Goal: Task Accomplishment & Management: Complete application form

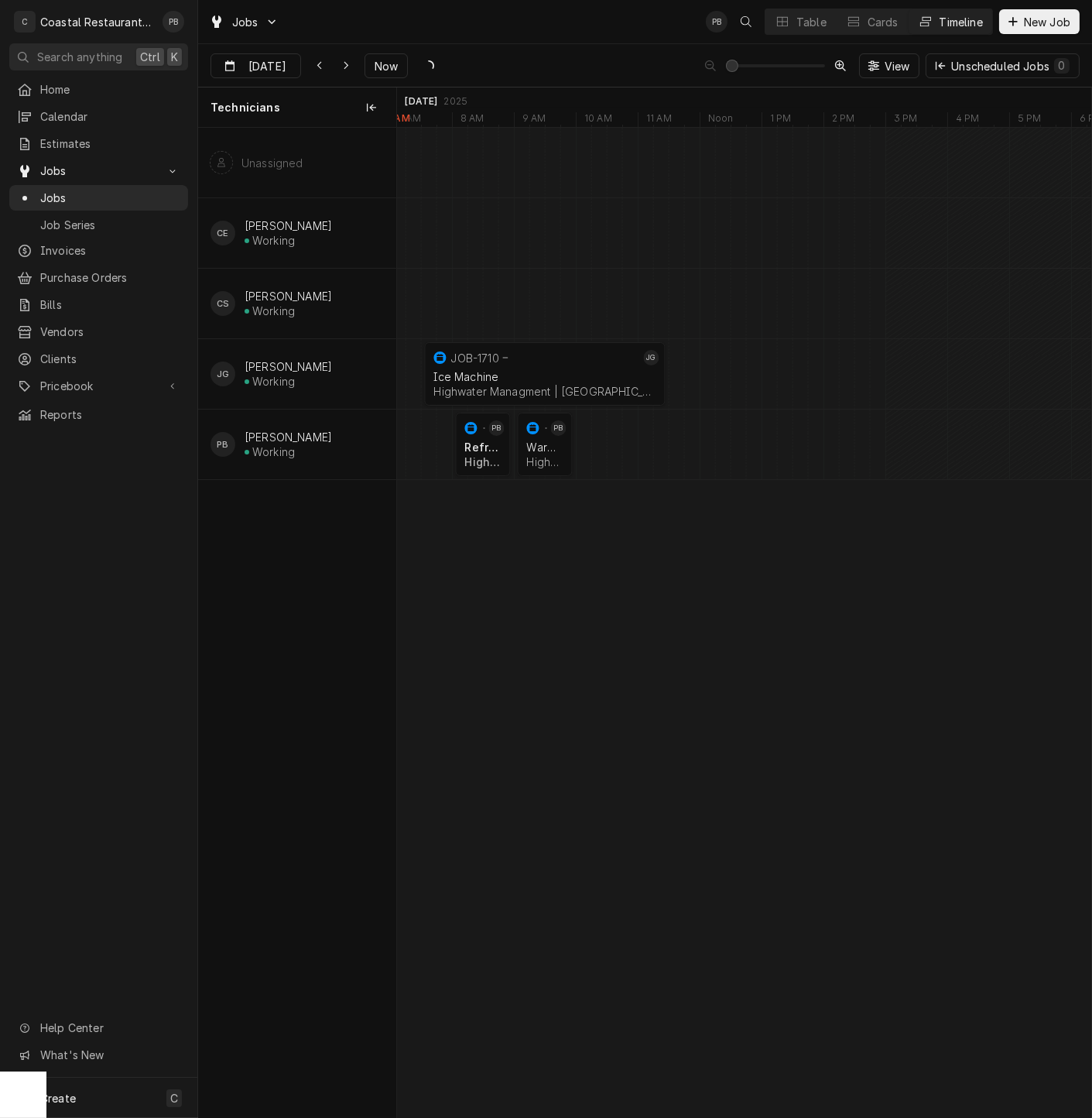
scroll to position [0, 15627]
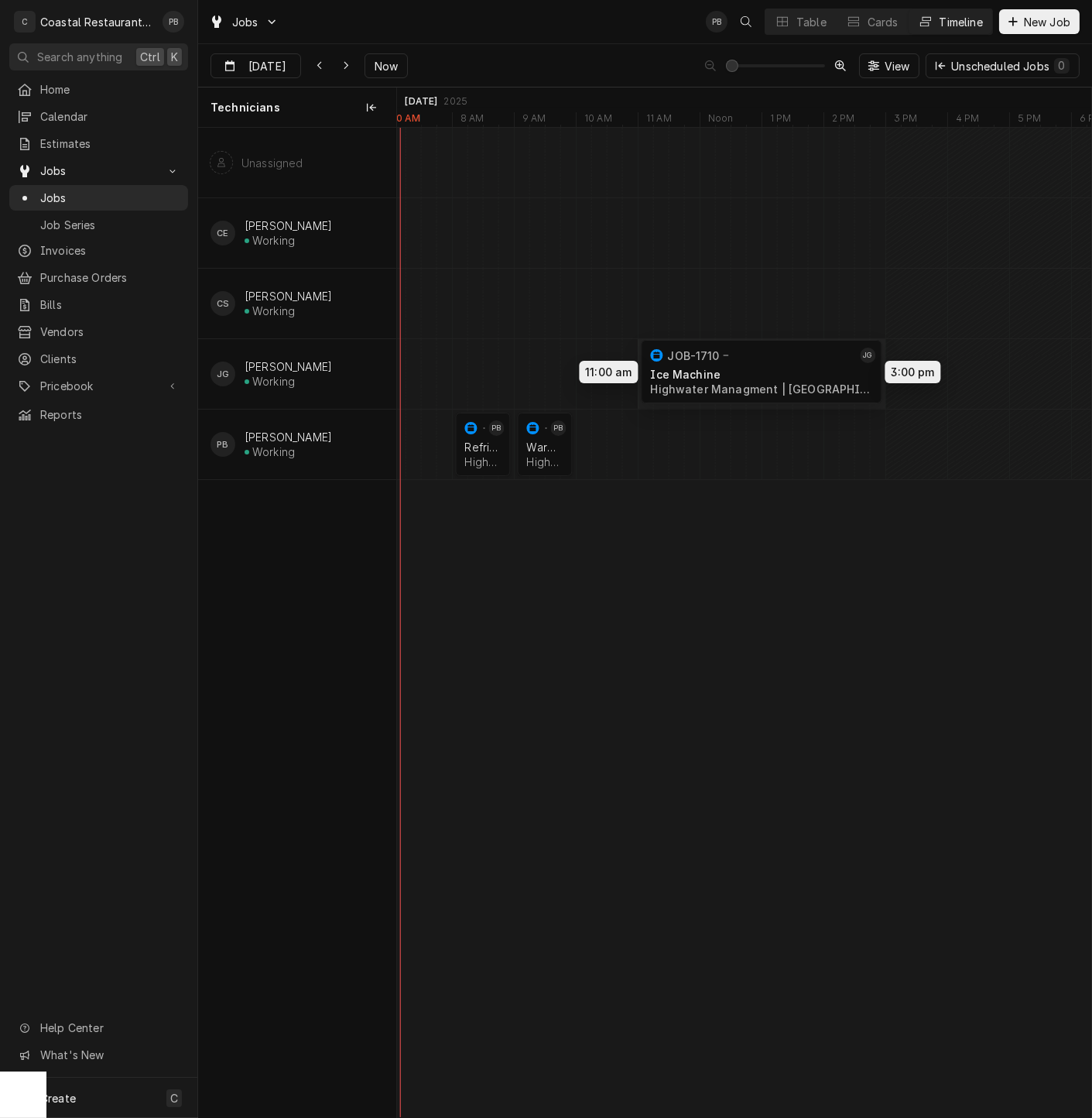
drag, startPoint x: 548, startPoint y: 372, endPoint x: 772, endPoint y: 370, distance: 224.0
click at [772, 370] on div "11:00 AM 3:00 PM JOB-1710 JG Ice Machine Highwater Managment | Ocean City, 2184…" at bounding box center [744, 622] width 694 height 990
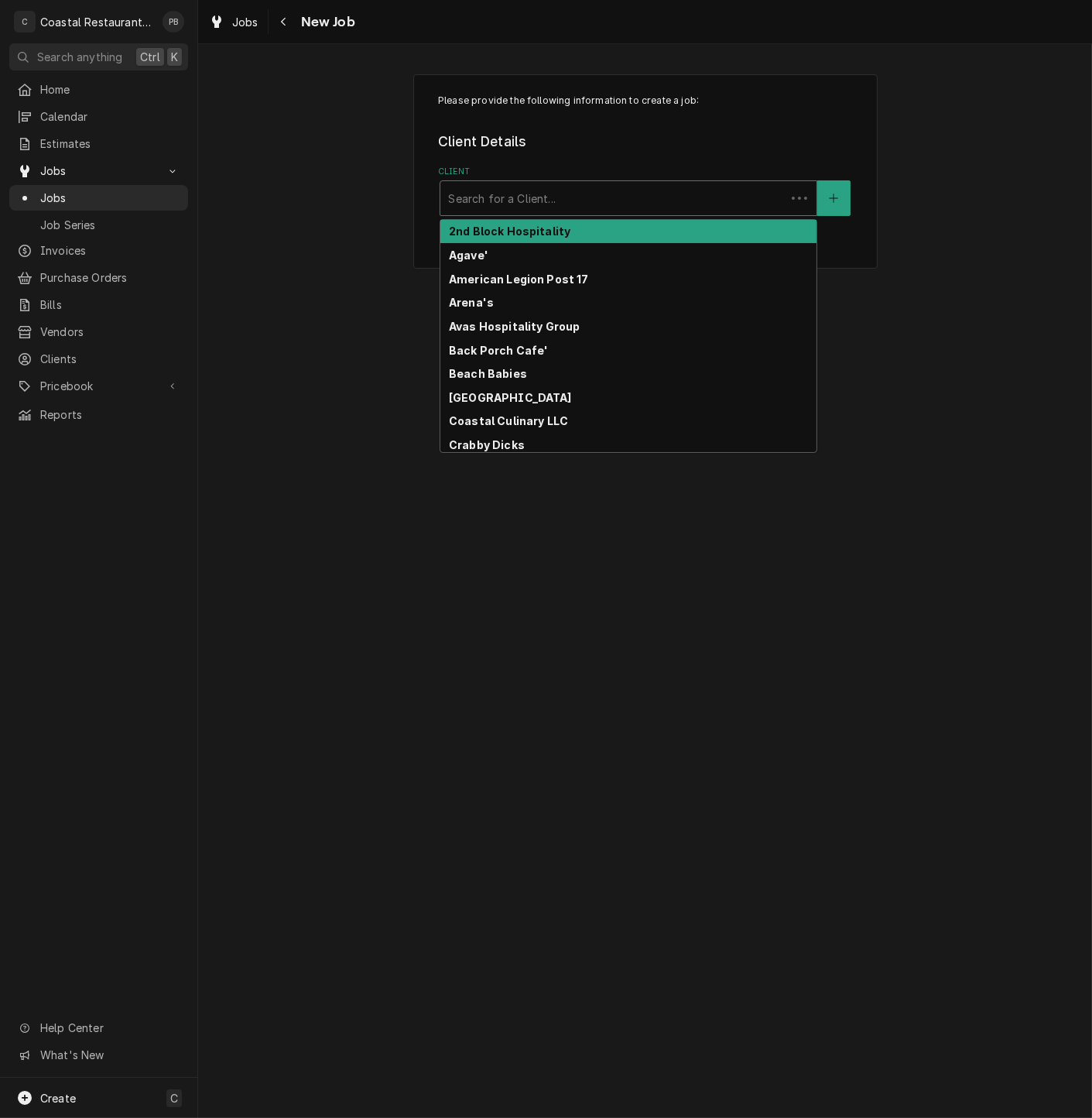
click at [580, 195] on div "Client" at bounding box center [613, 198] width 330 height 28
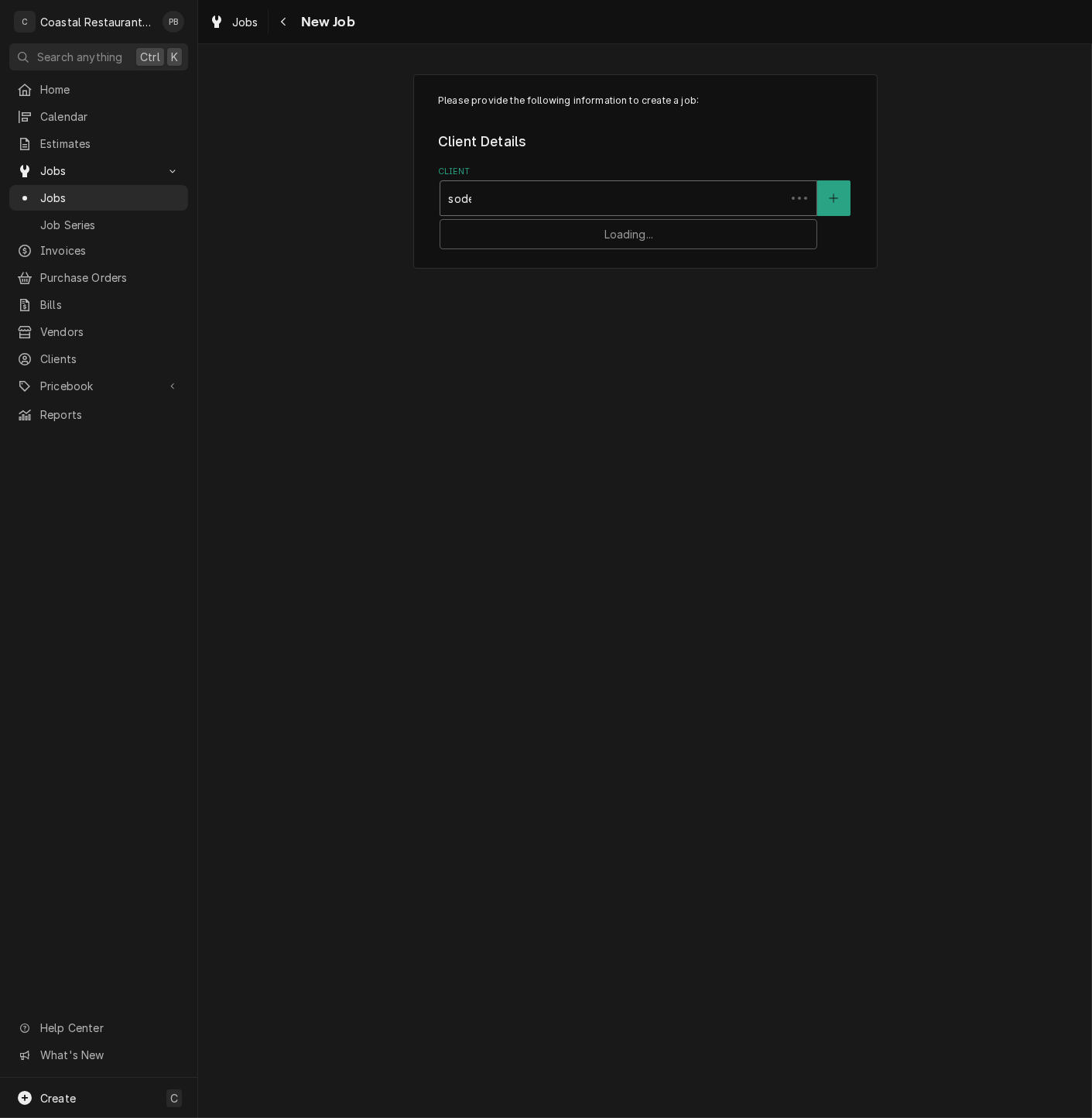
type input "sodel"
click at [549, 233] on div "Sodel Concepts" at bounding box center [629, 232] width 376 height 24
click at [540, 357] on div "Service Location" at bounding box center [629, 347] width 361 height 28
type input "cottage"
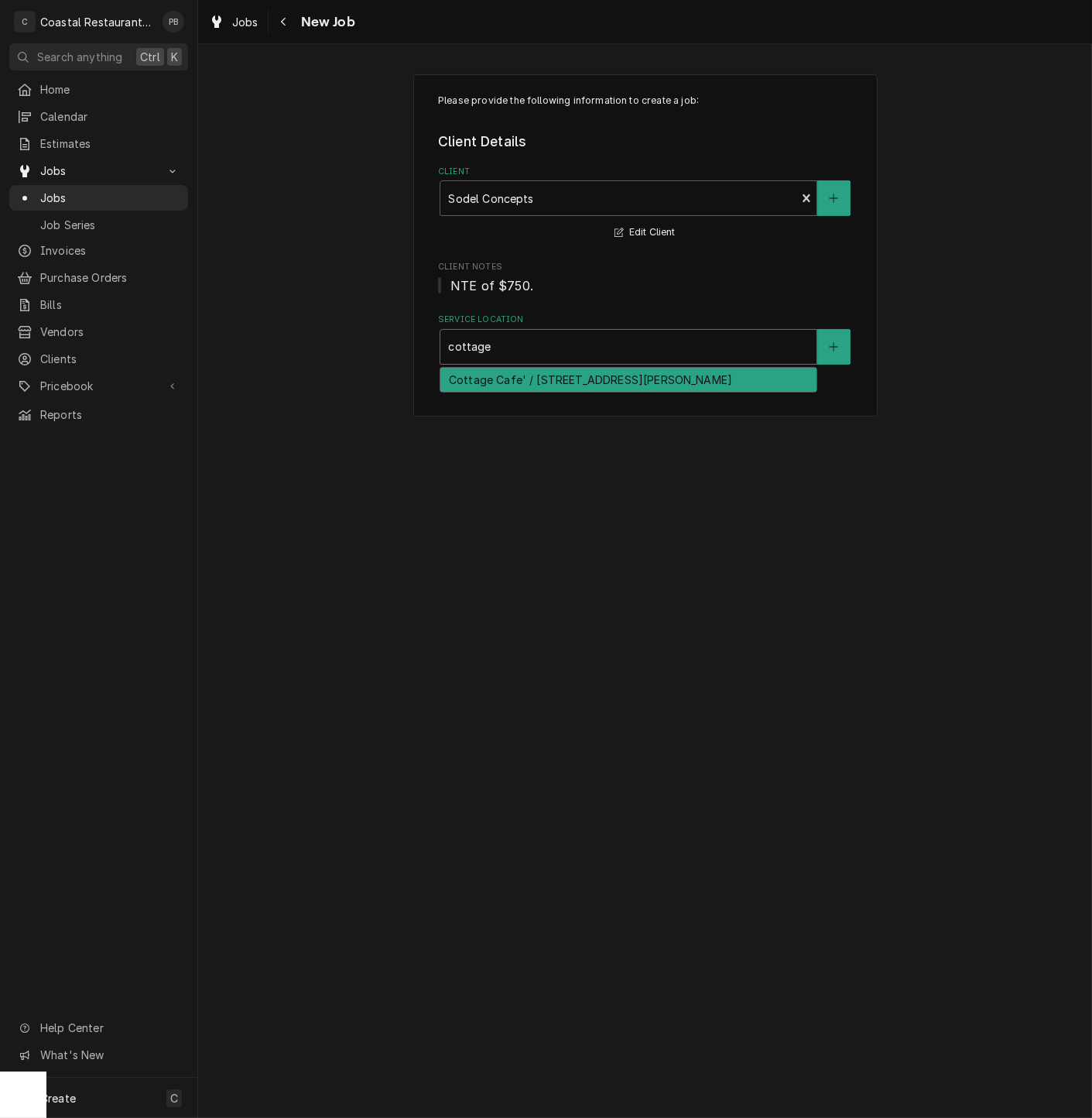
click at [532, 377] on div "Cottage Cafe' / [STREET_ADDRESS][PERSON_NAME]" at bounding box center [629, 379] width 376 height 24
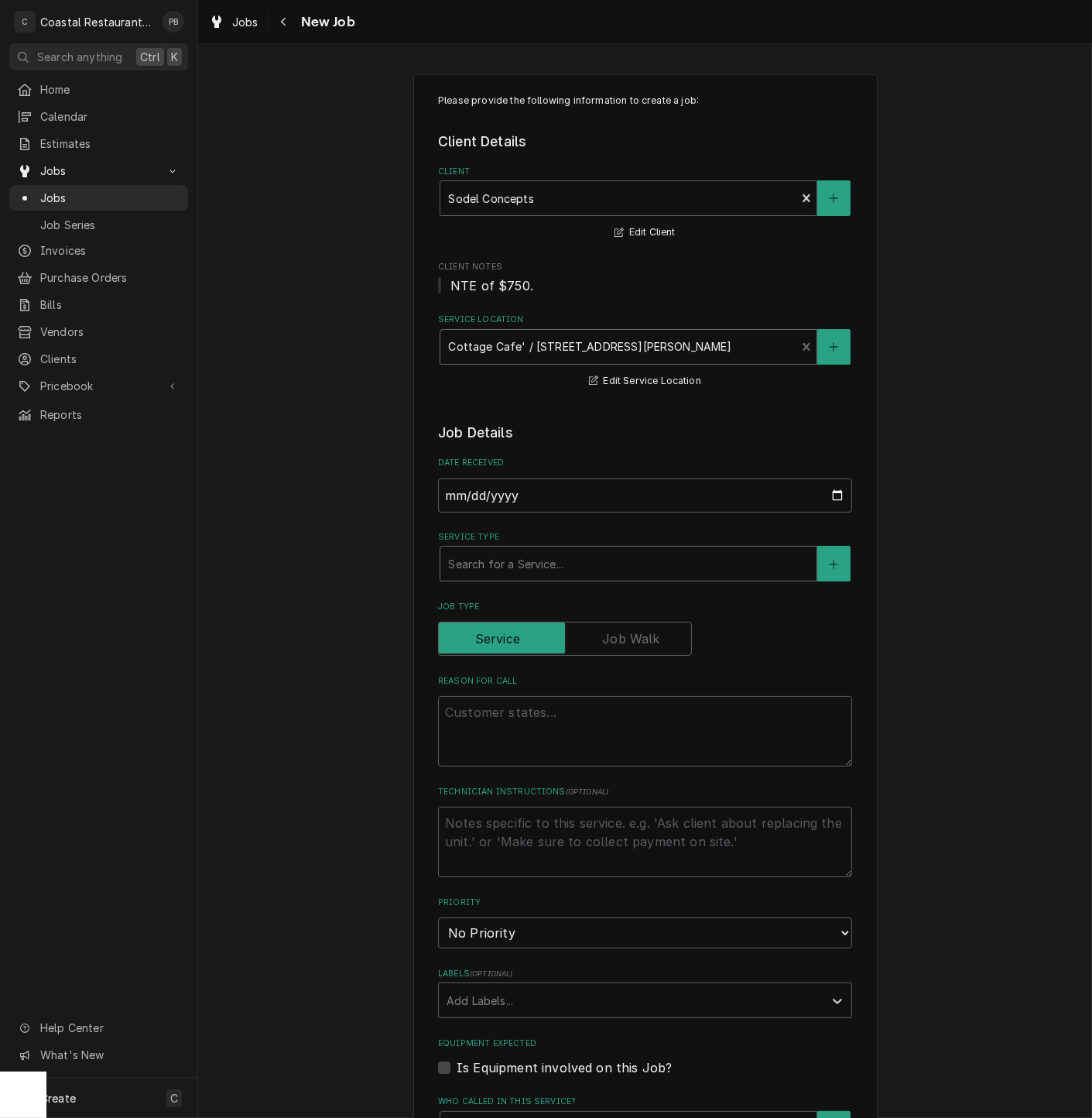
click at [543, 571] on div "Service Type" at bounding box center [629, 564] width 361 height 28
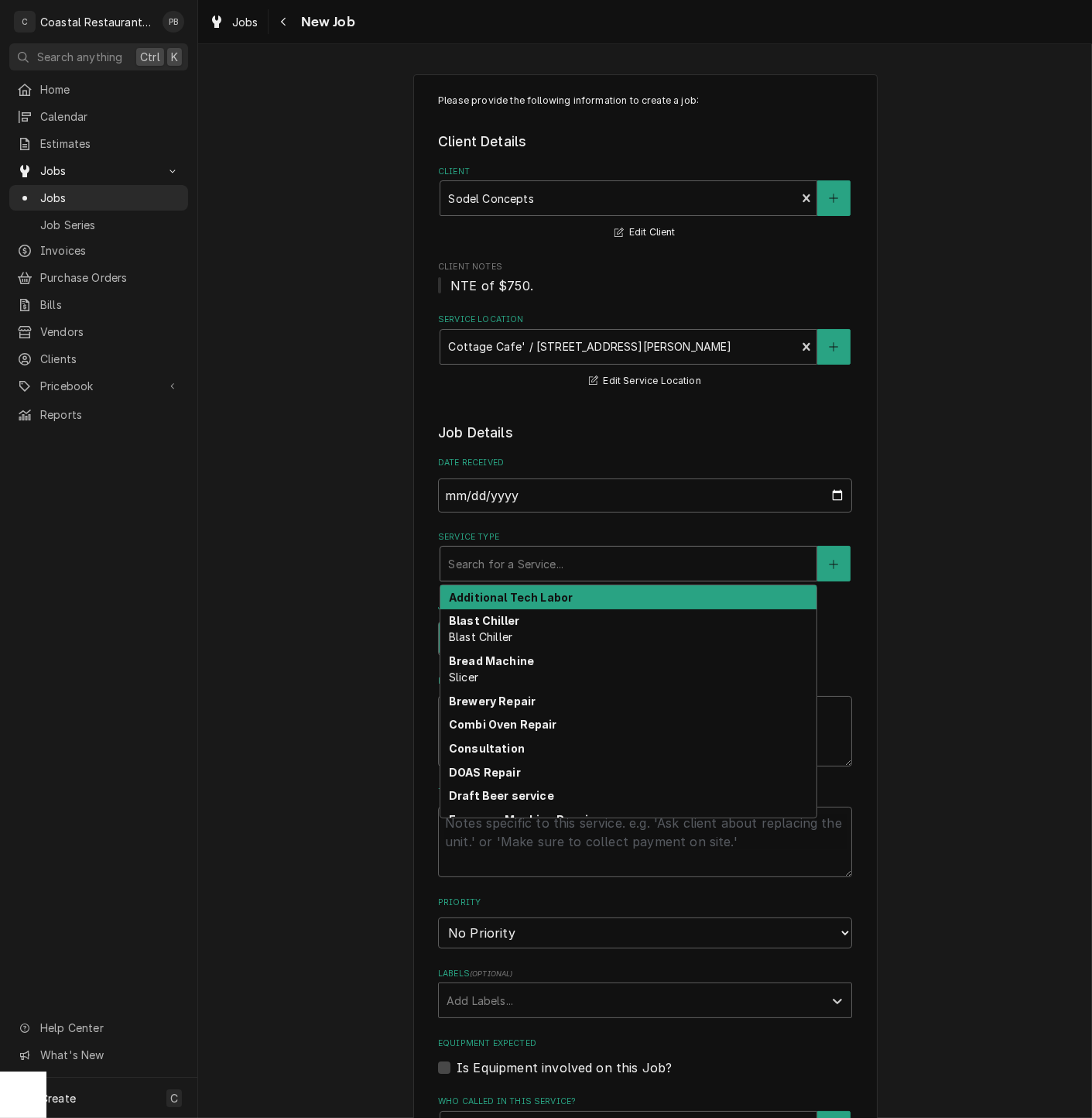
type textarea "x"
type input "o"
type textarea "x"
type input "ov"
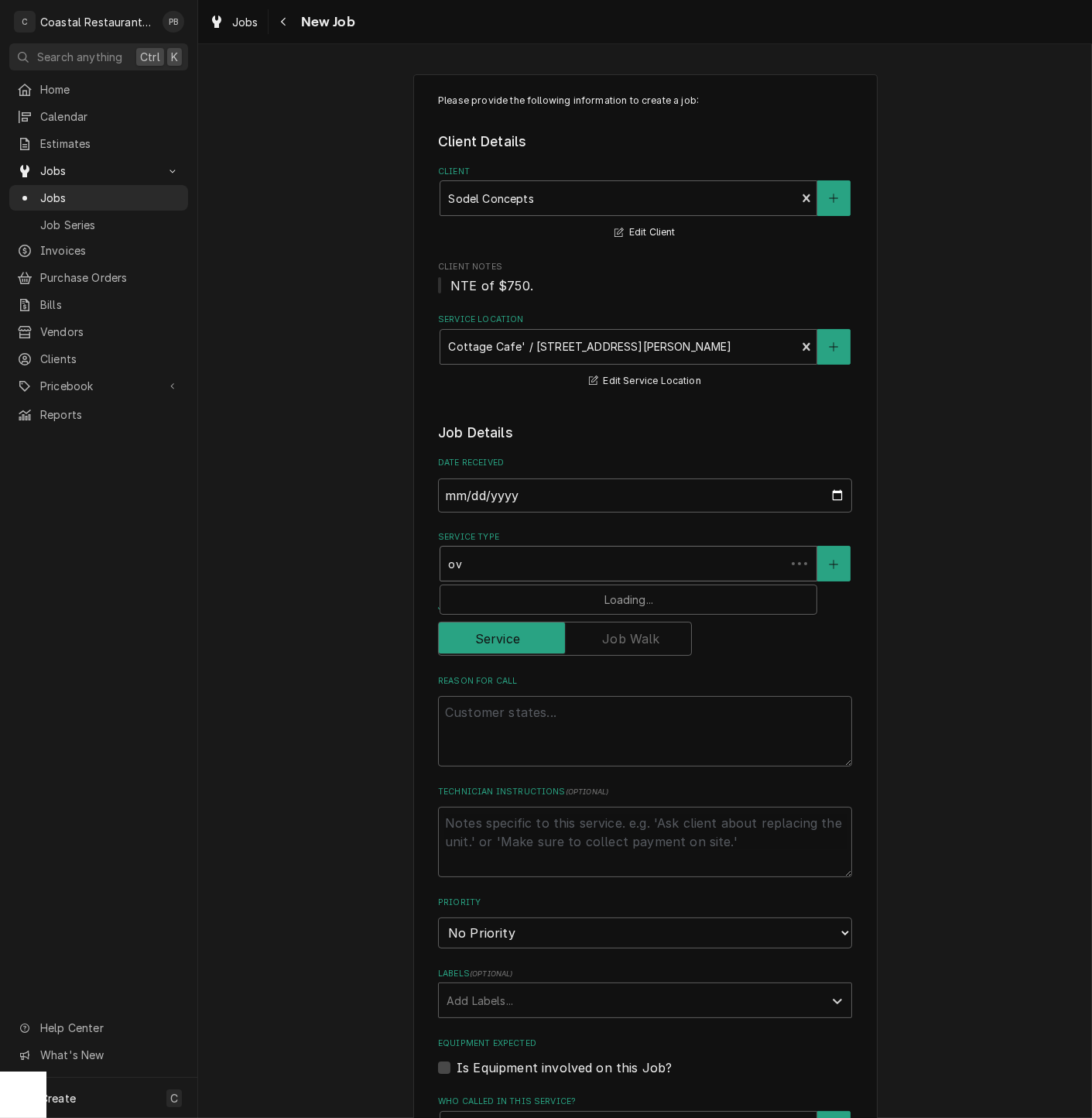
type textarea "x"
type input "oven"
type textarea "x"
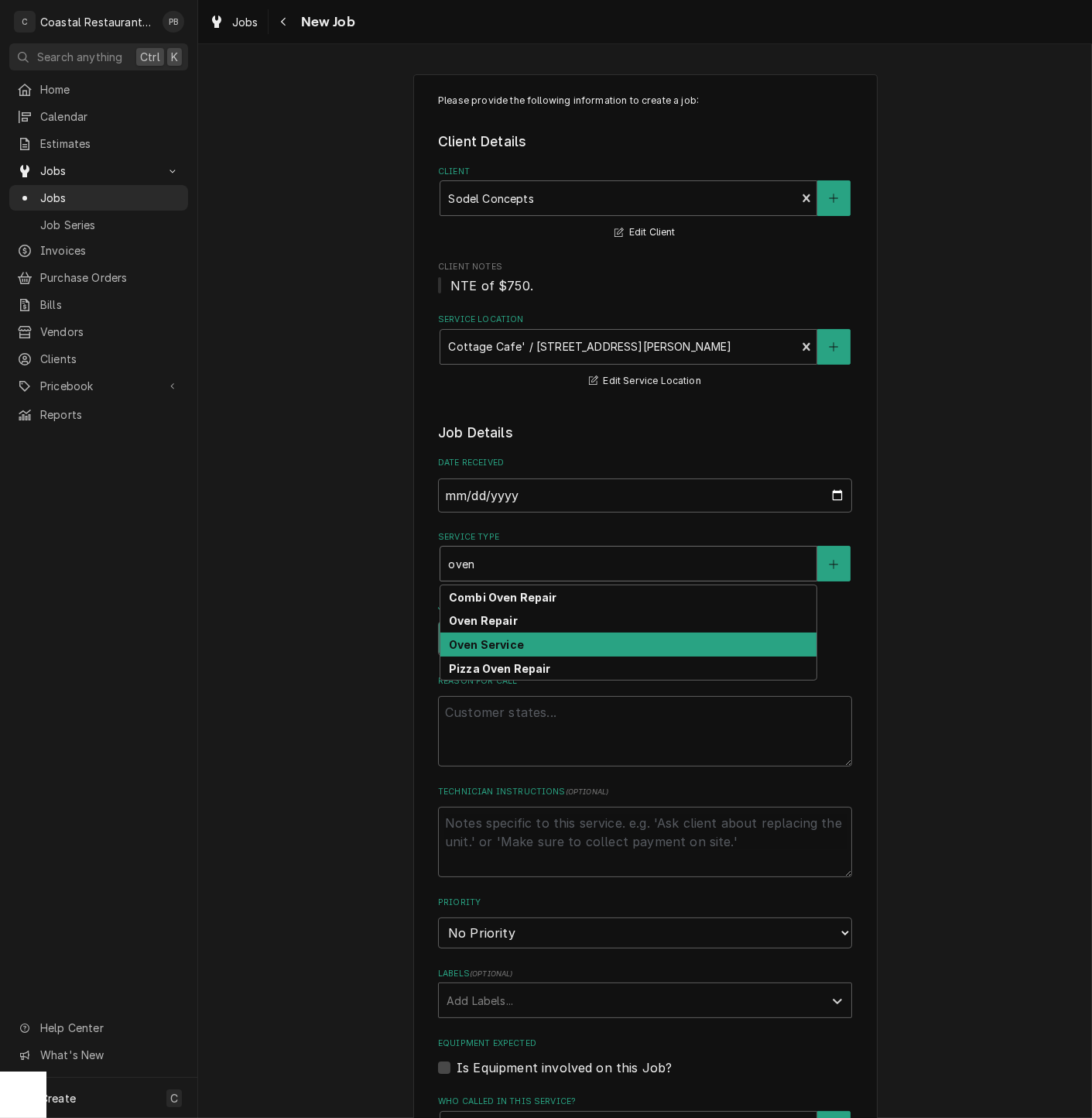
click at [504, 649] on strong "Oven Service" at bounding box center [487, 645] width 75 height 13
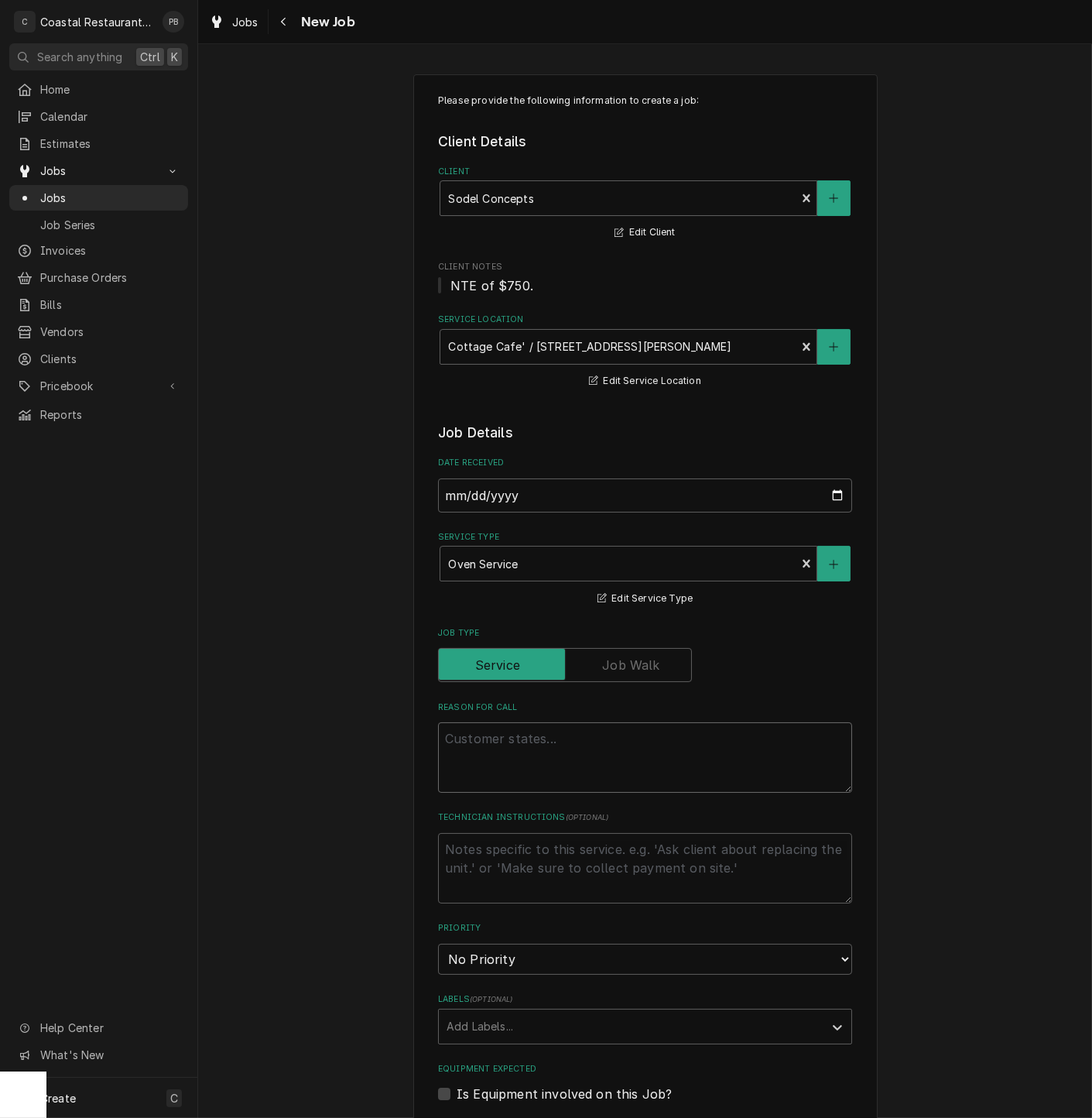
click at [518, 763] on textarea "Reason For Call" at bounding box center [645, 757] width 414 height 71
paste textarea "Fan button on left 6 burner oven is not working. Oven is not operational."
type textarea "x"
type textarea "Fan button on left 6 burner oven is not working. Oven is not operational."
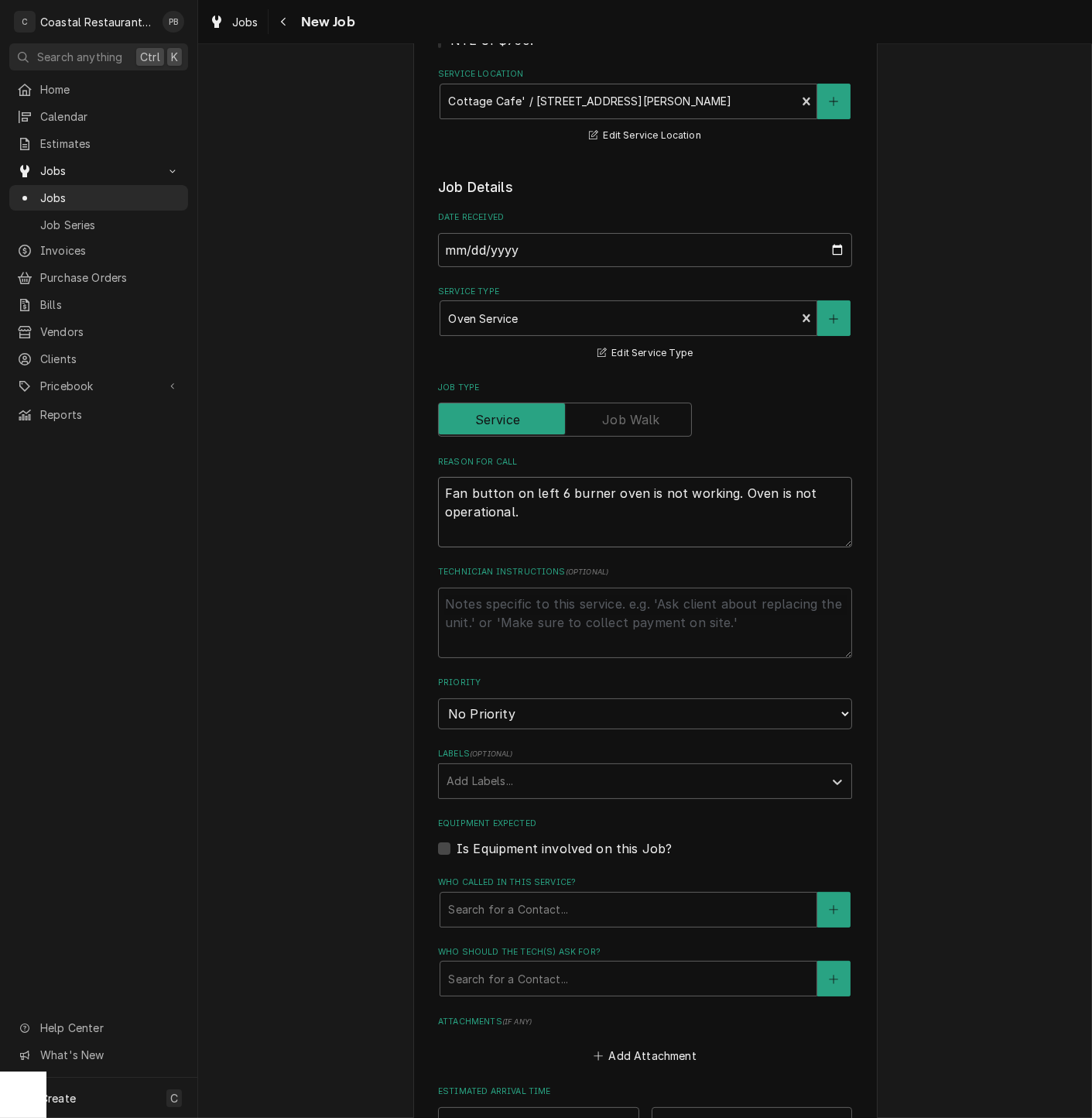
type textarea "x"
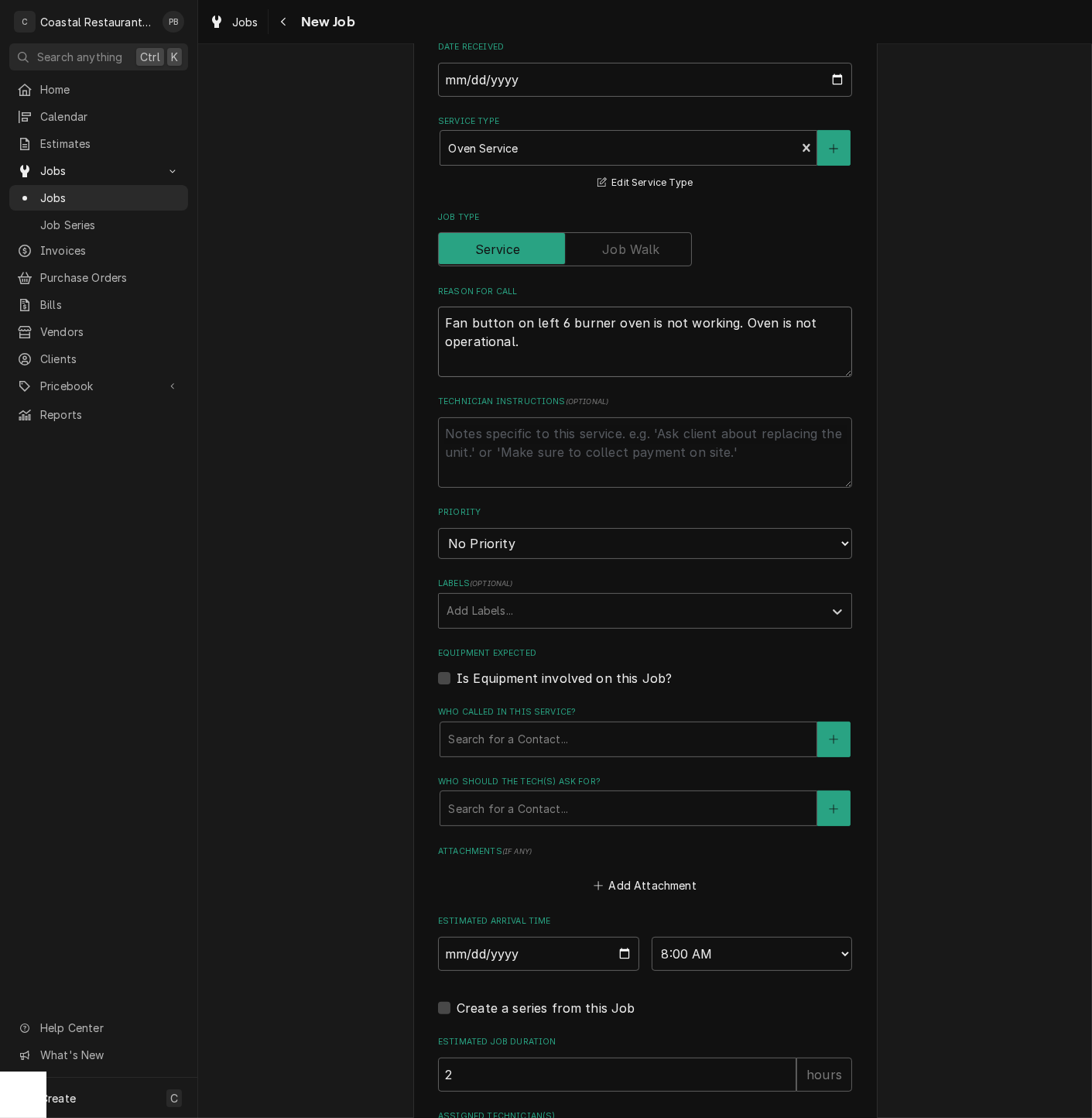
scroll to position [430, 0]
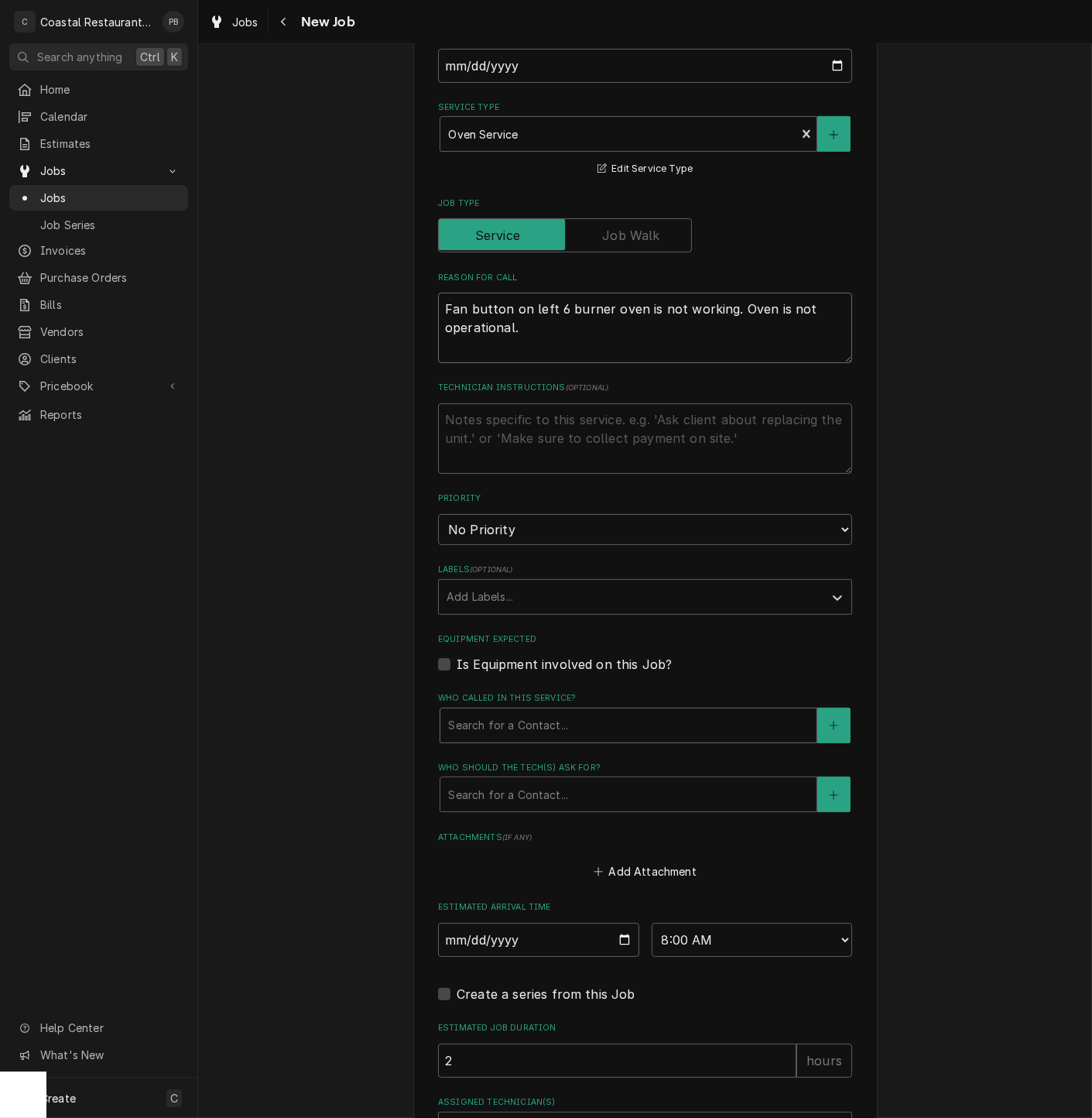
type textarea "Fan button on left 6 burner oven is not working. Oven is not operational."
click at [609, 726] on div "Who called in this service?" at bounding box center [629, 725] width 361 height 28
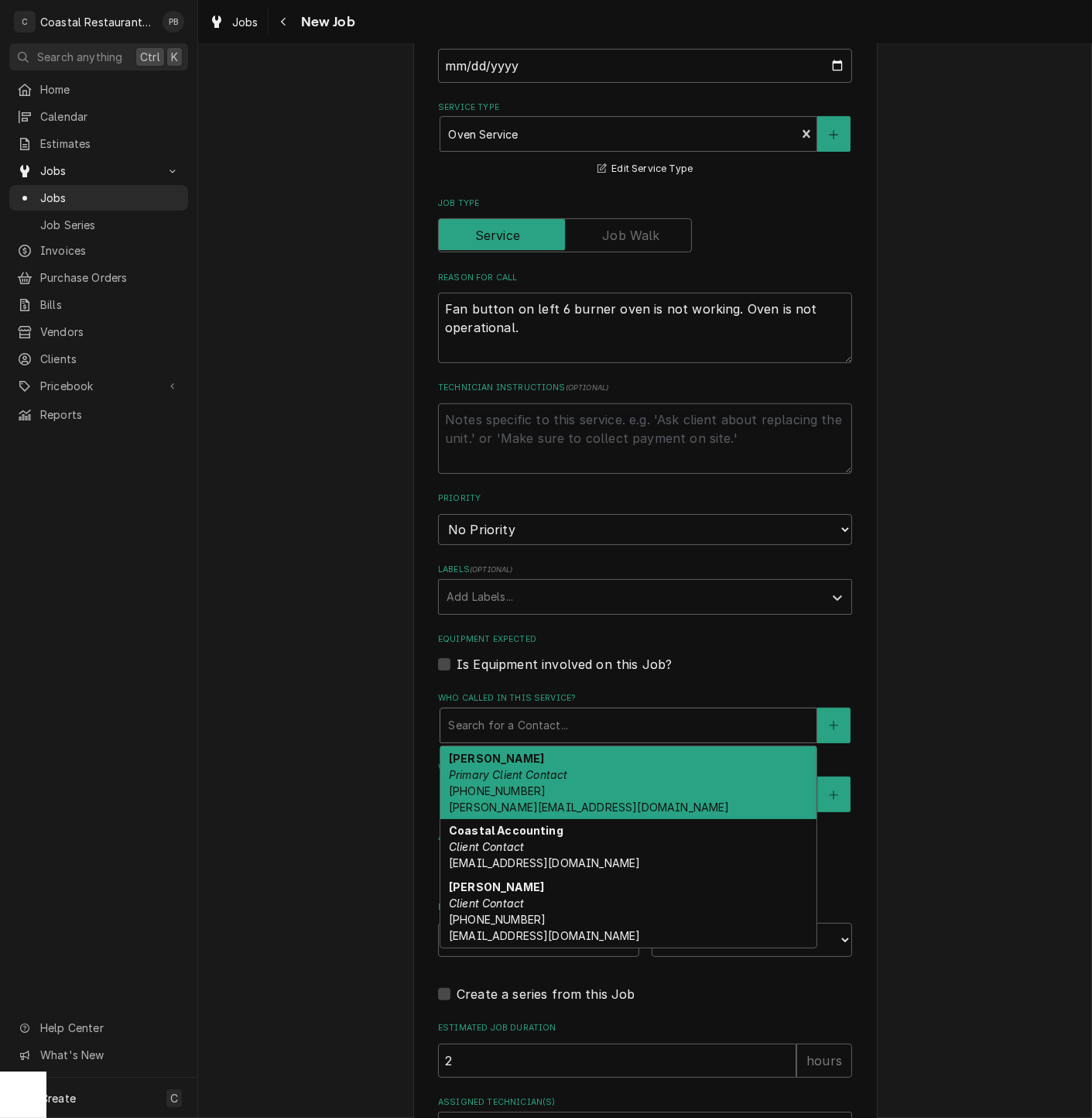
click at [562, 788] on div "Andrew Dickinson Primary Client Contact (302) 381-0571 Andrew@sodelconcepts.com" at bounding box center [629, 783] width 376 height 73
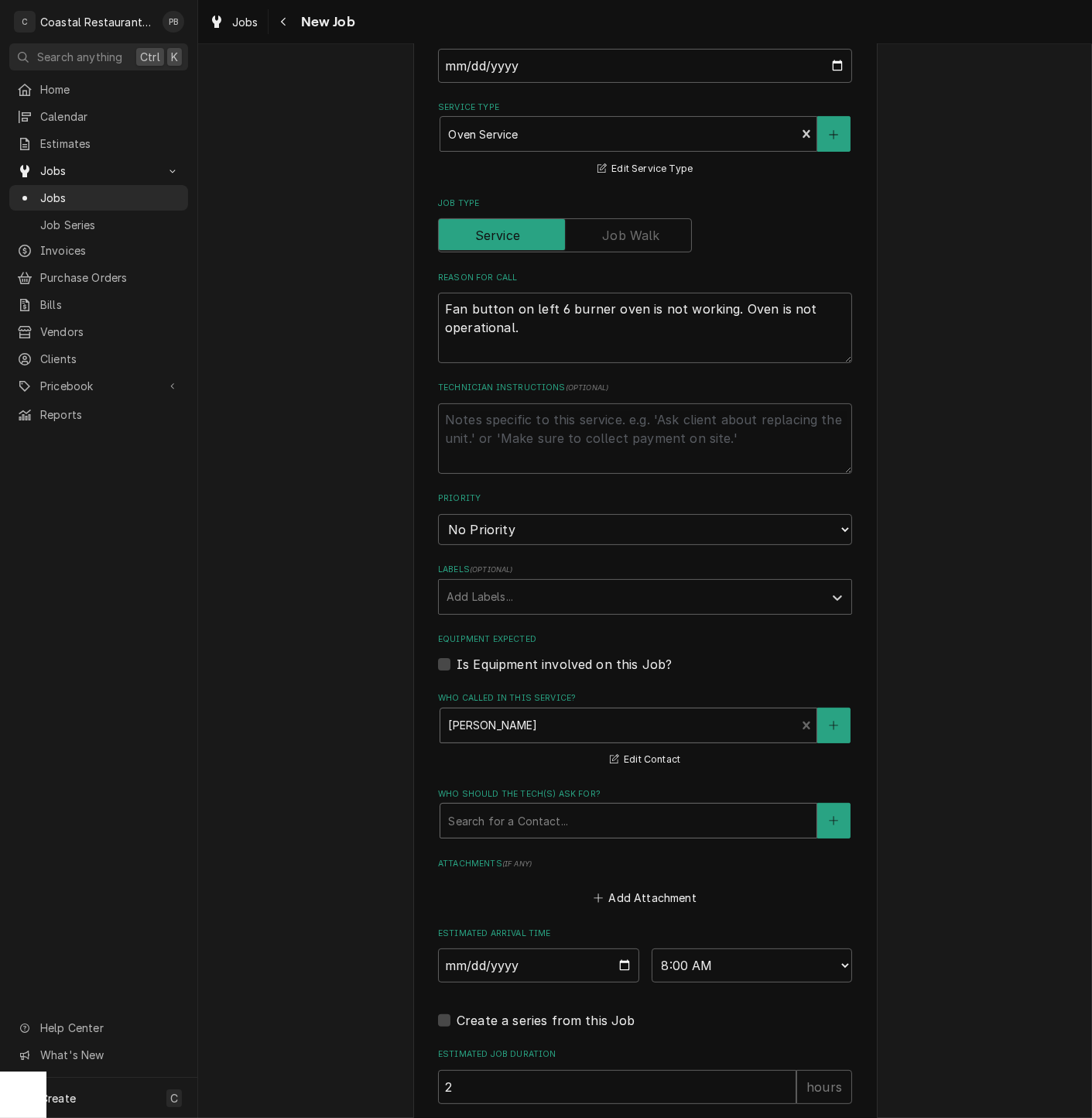
click at [584, 817] on div "Who should the tech(s) ask for?" at bounding box center [629, 821] width 361 height 28
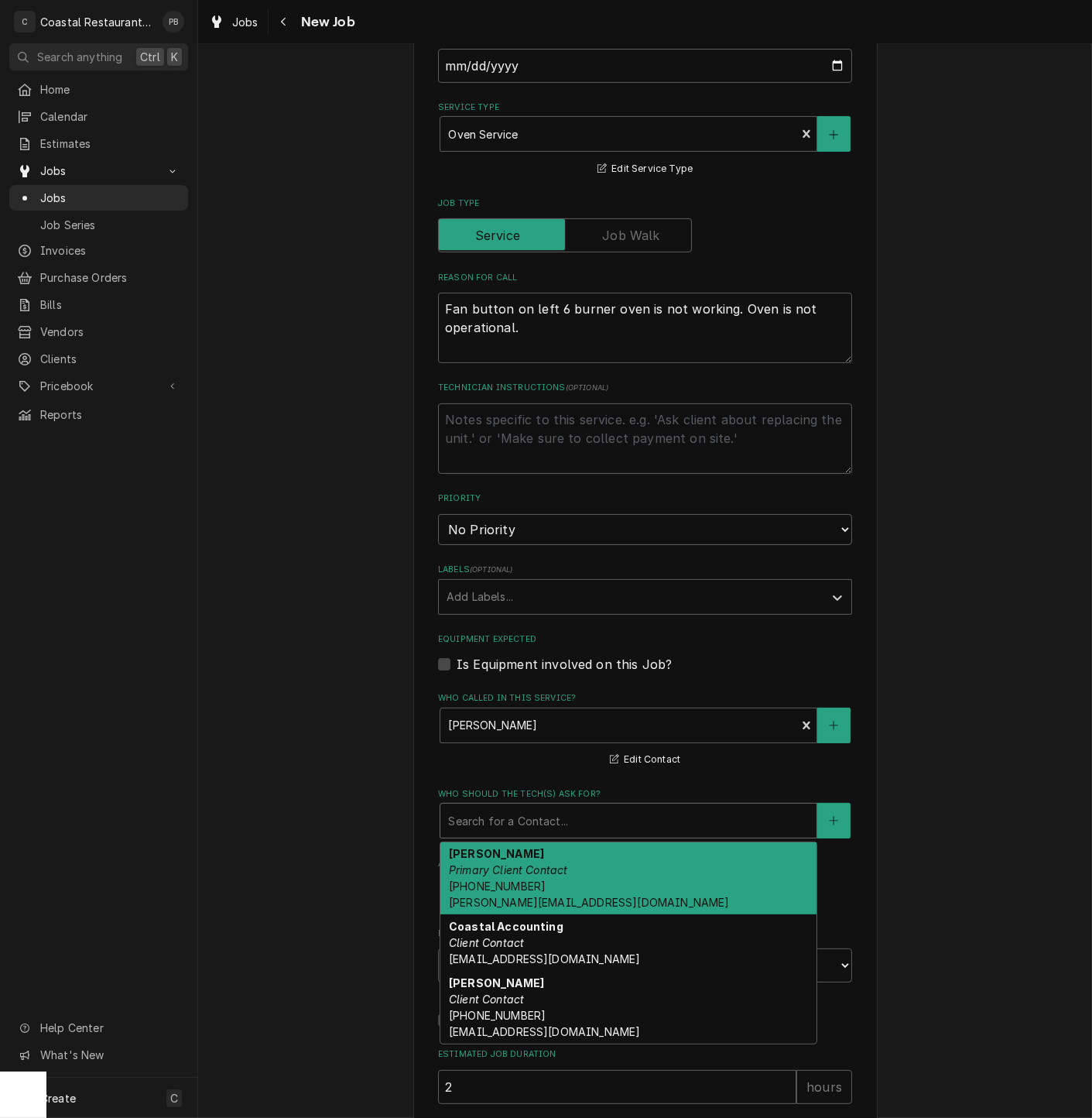
click at [555, 886] on div "Andrew Dickinson Primary Client Contact (302) 381-0571 Andrew@sodelconcepts.com" at bounding box center [629, 879] width 376 height 73
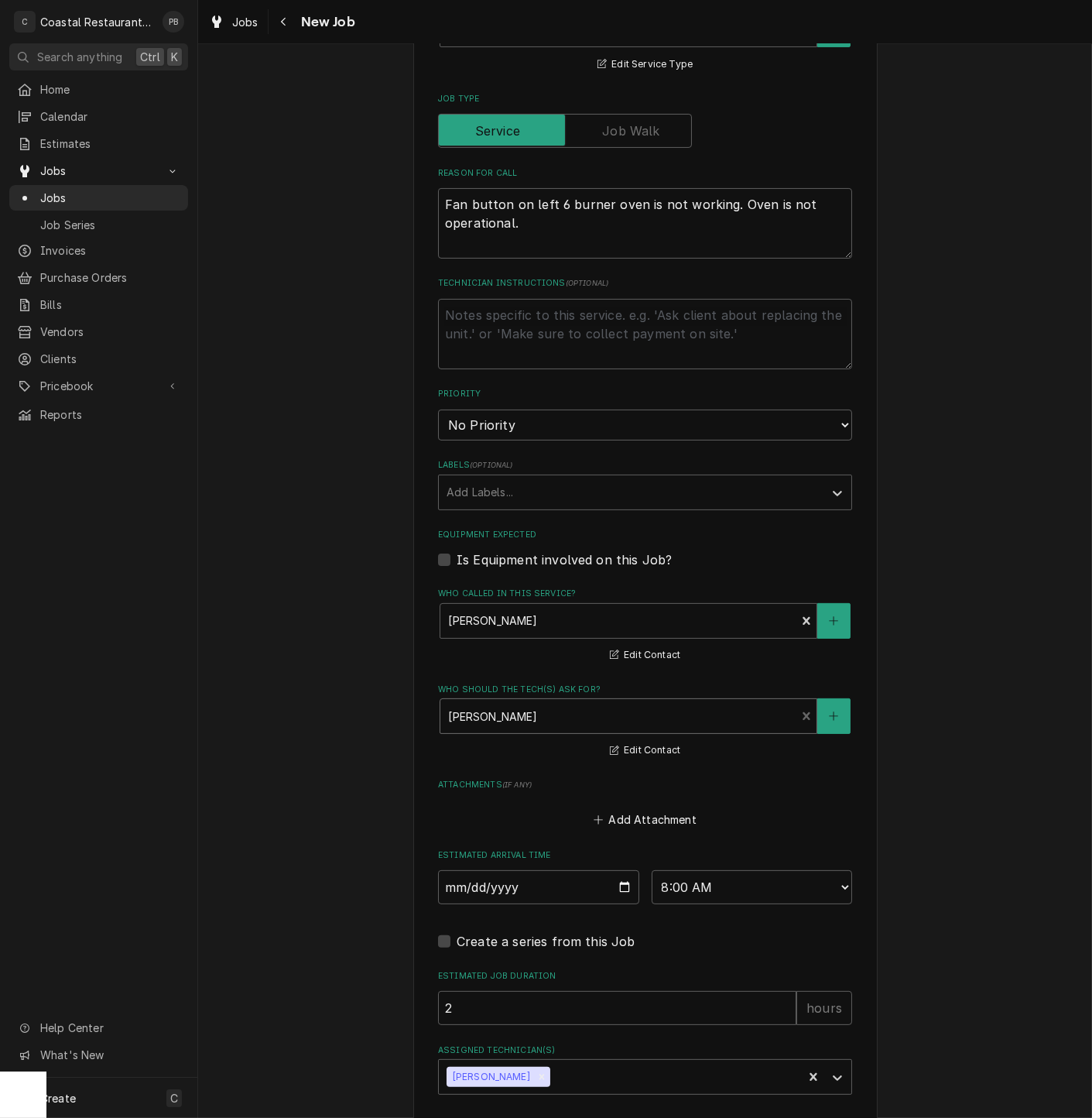
scroll to position [651, 0]
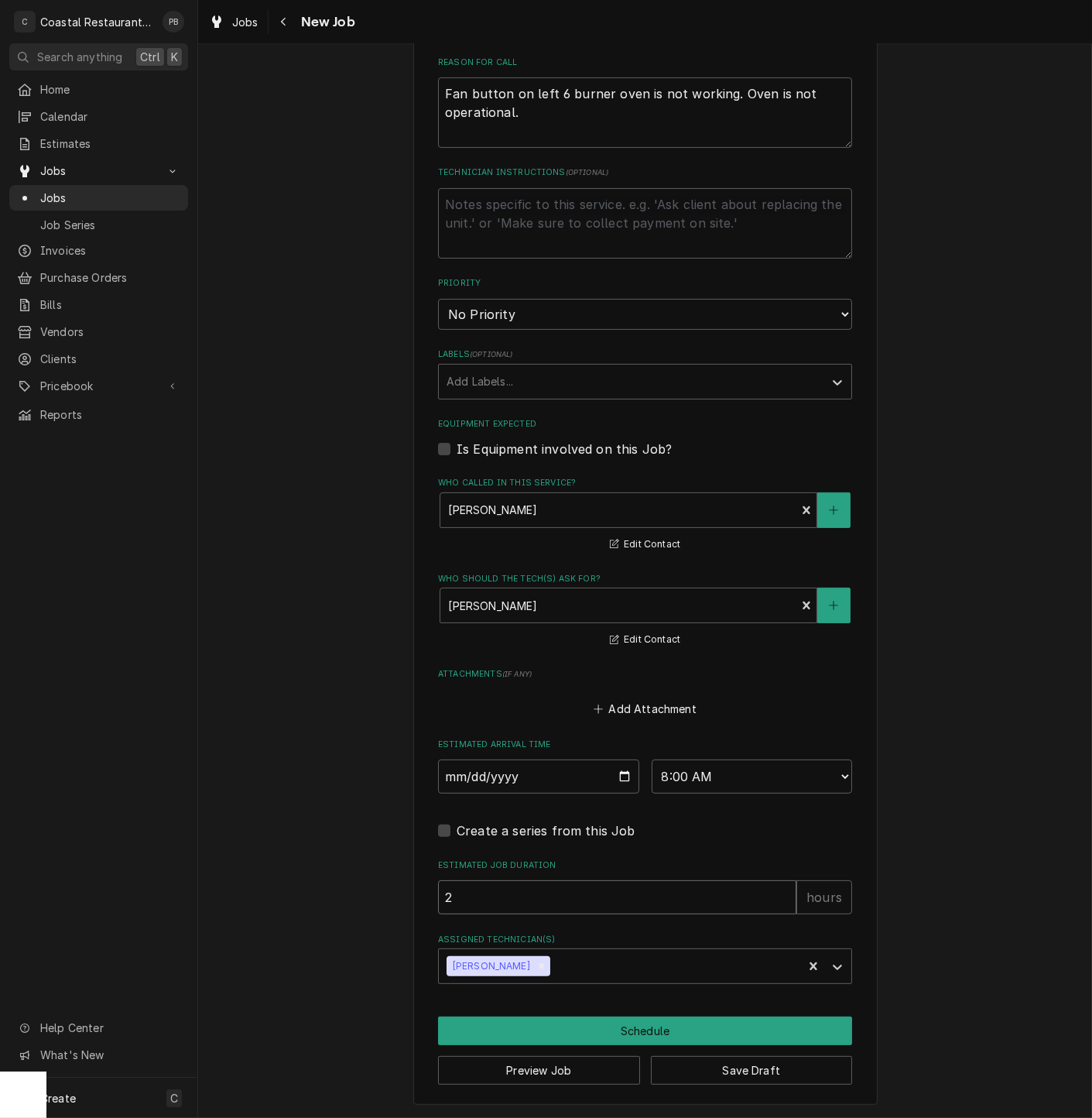
drag, startPoint x: 462, startPoint y: 896, endPoint x: 410, endPoint y: 894, distance: 52.0
click at [413, 894] on div "Please provide the following information to create a job: Client Details Client…" at bounding box center [646, 267] width 465 height 1675
type textarea "x"
type input "1"
type textarea "x"
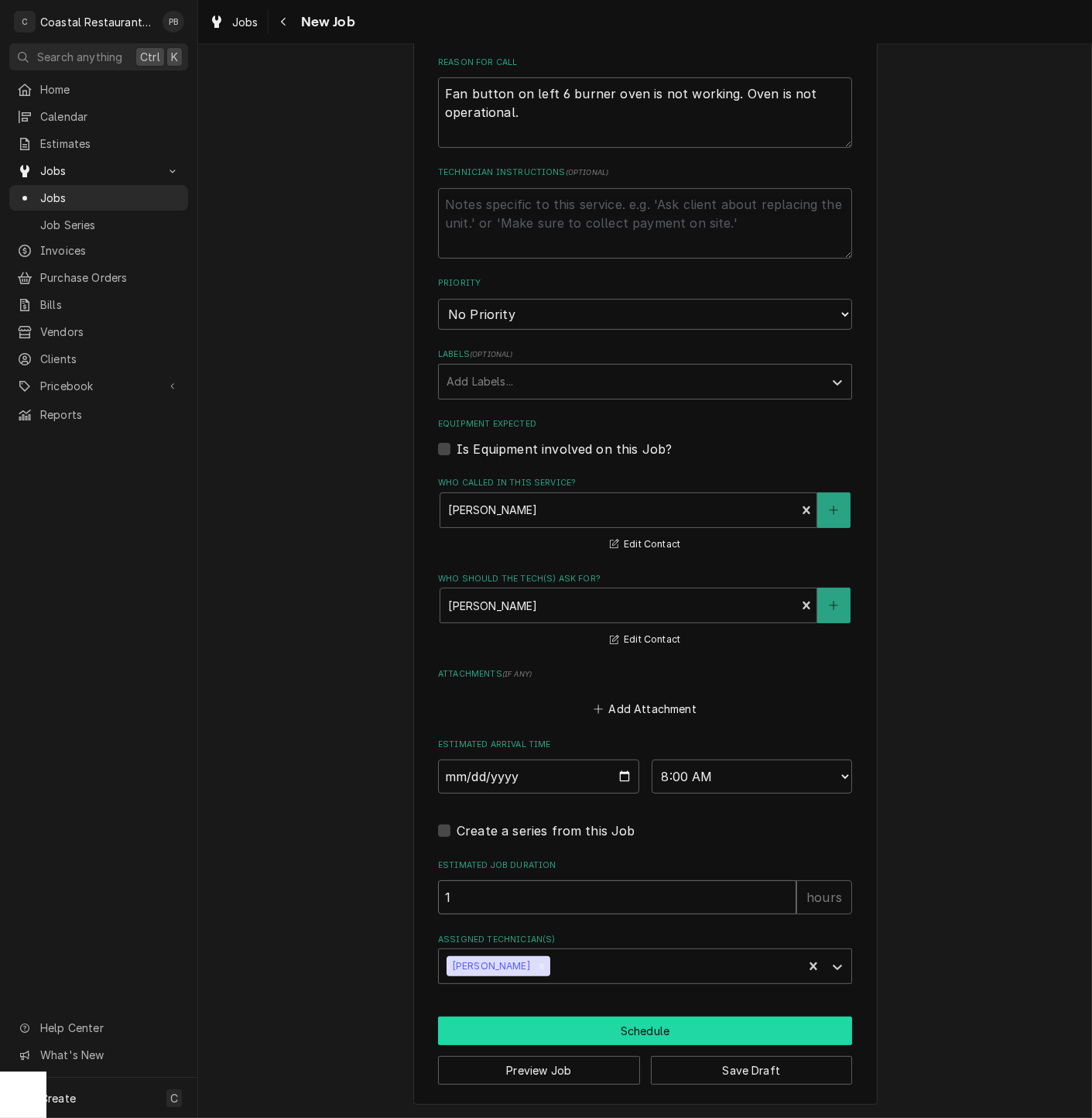
type input "1"
click at [651, 1034] on button "Schedule" at bounding box center [645, 1031] width 414 height 29
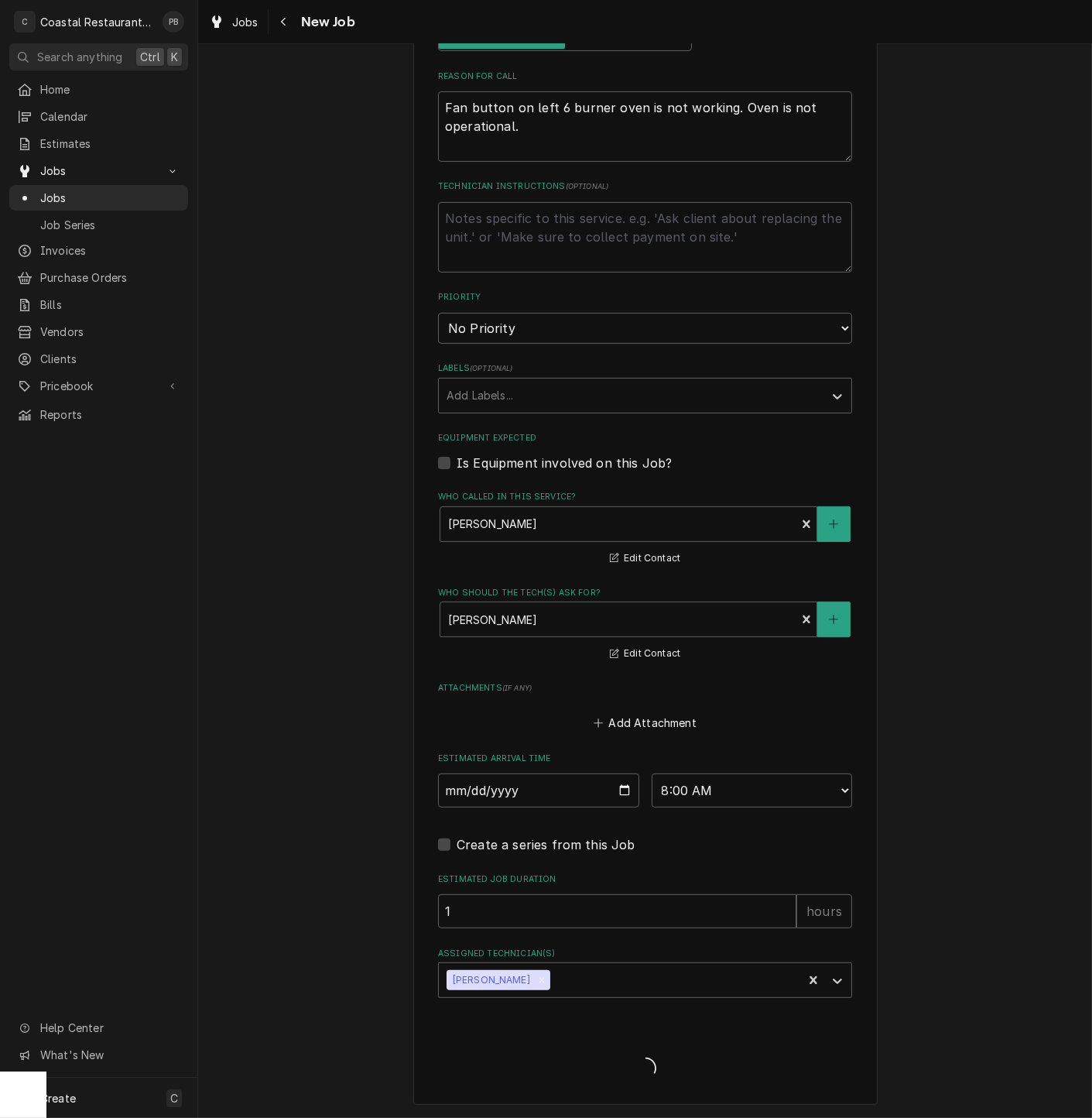
type textarea "x"
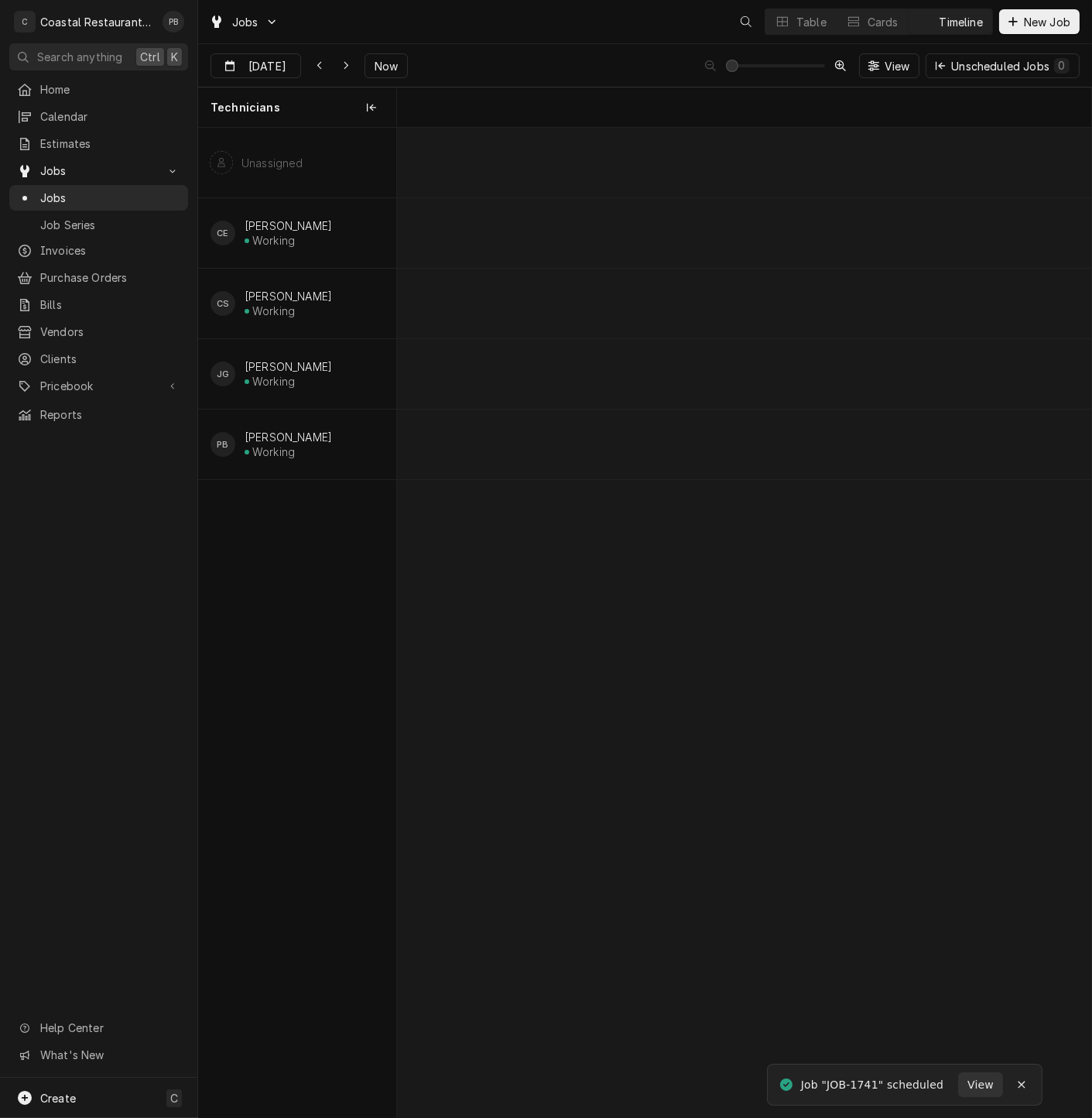
scroll to position [0, 13769]
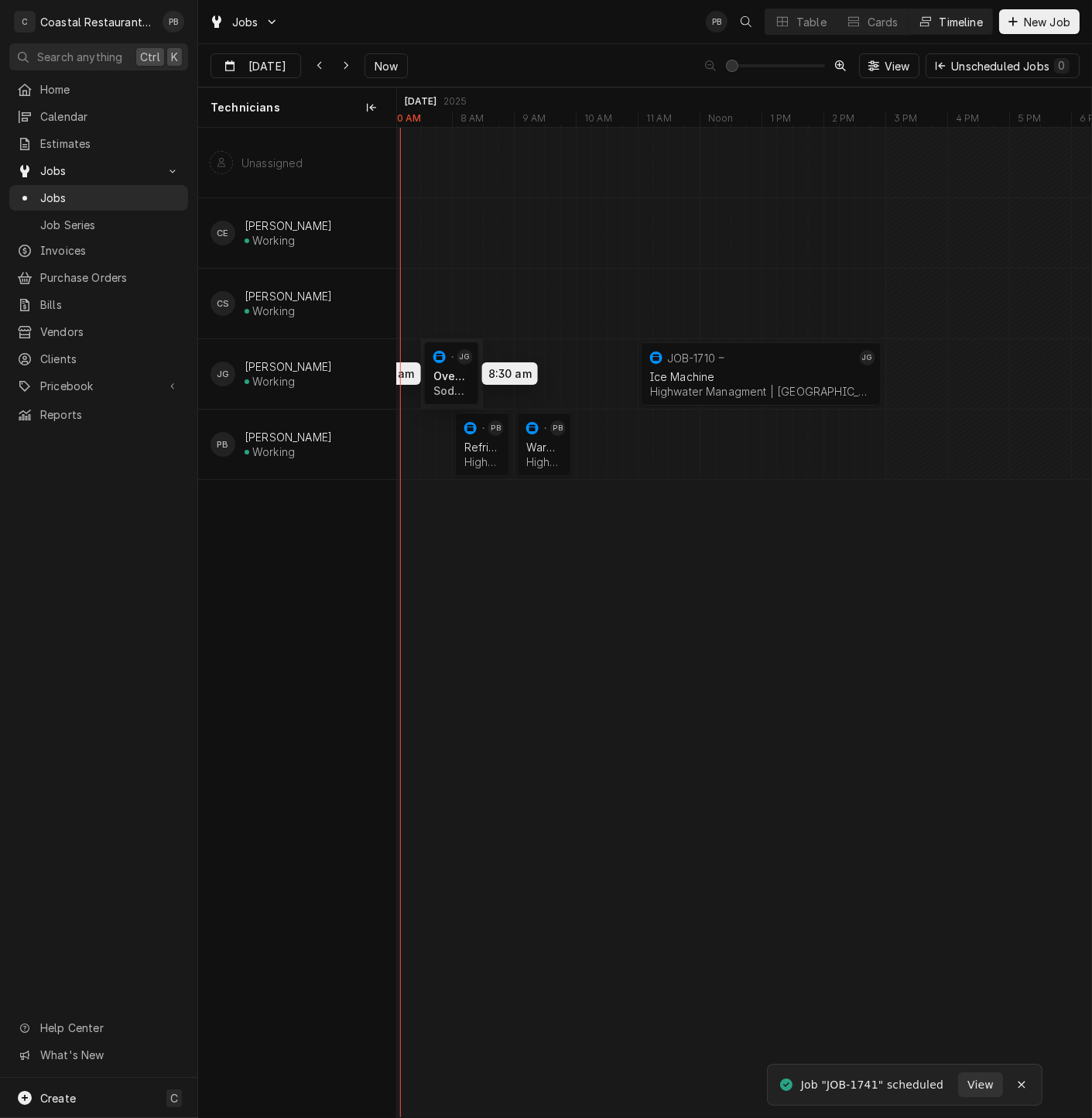
drag, startPoint x: 483, startPoint y: 371, endPoint x: 459, endPoint y: 370, distance: 24.0
click at [459, 370] on div "7:30 AM 8:30 AM JOB-1741 JG Oven Service Sodel Concepts | Bethany Beach, 19930 …" at bounding box center [744, 622] width 694 height 990
click at [489, 368] on div "Dynamic Content Wrapper" at bounding box center [893, 374] width 28531 height 70
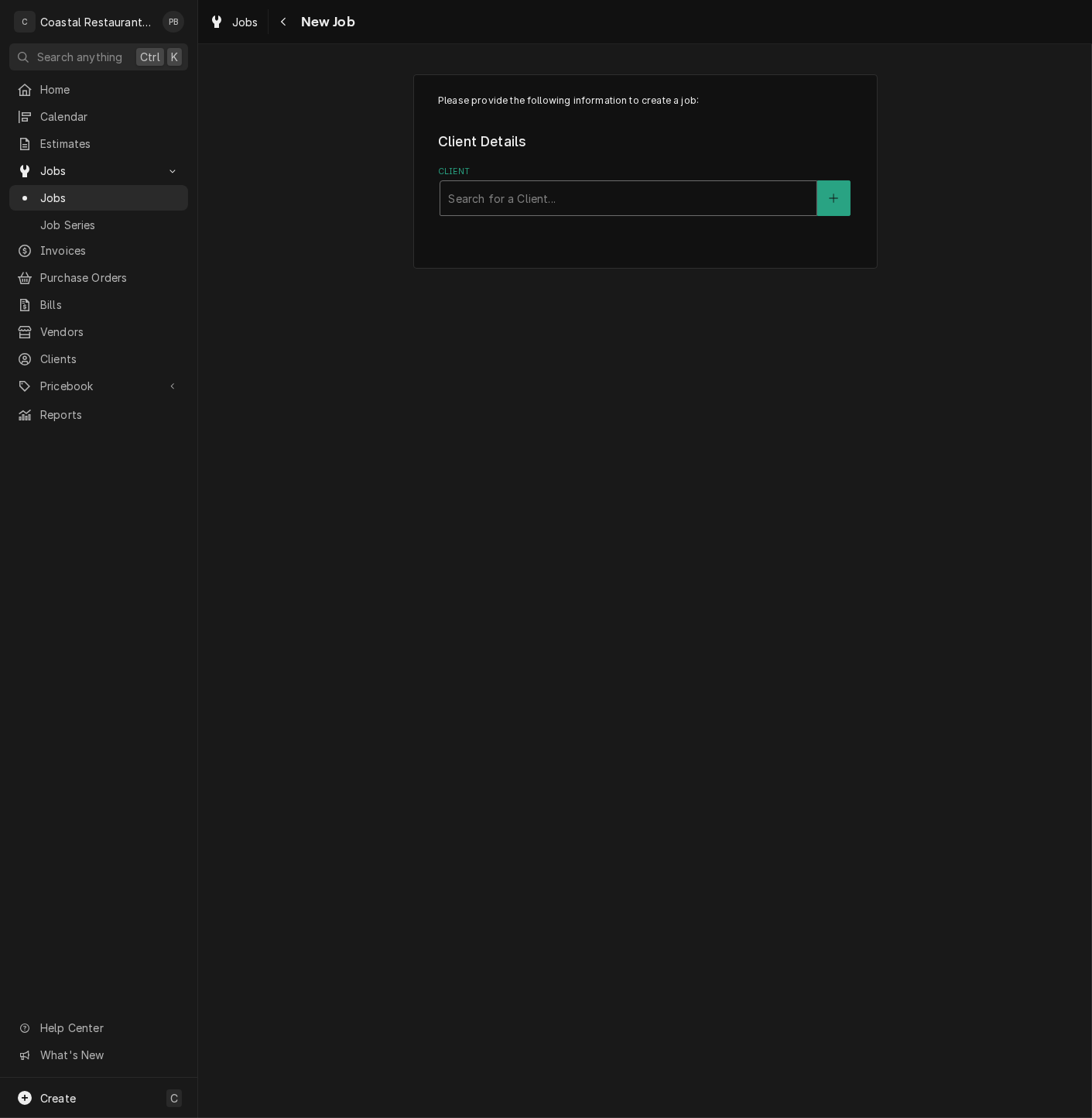
click at [511, 204] on div "Client" at bounding box center [629, 198] width 361 height 28
type input "sodel"
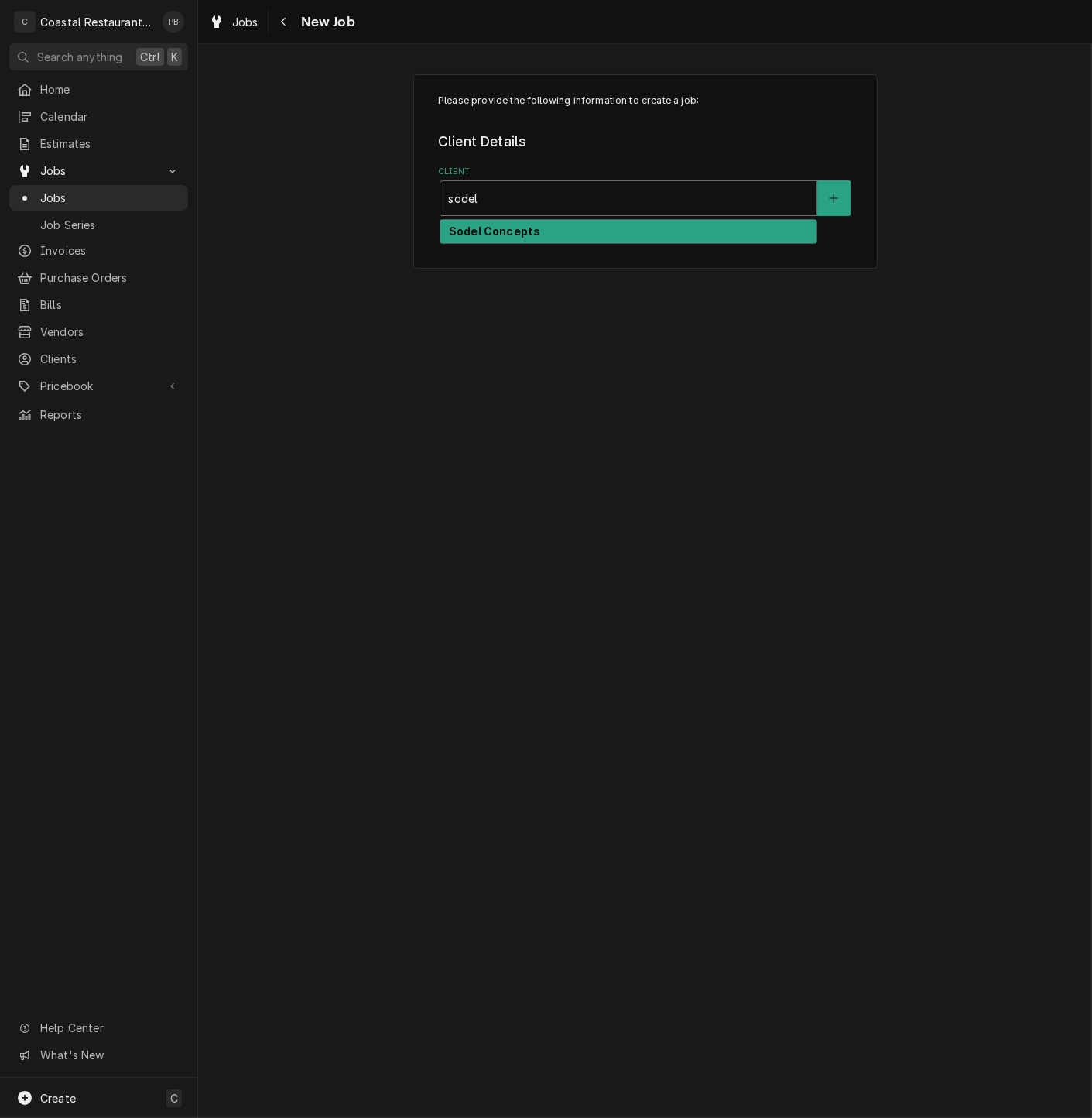
click at [508, 229] on strong "Sodel Concepts" at bounding box center [495, 231] width 92 height 13
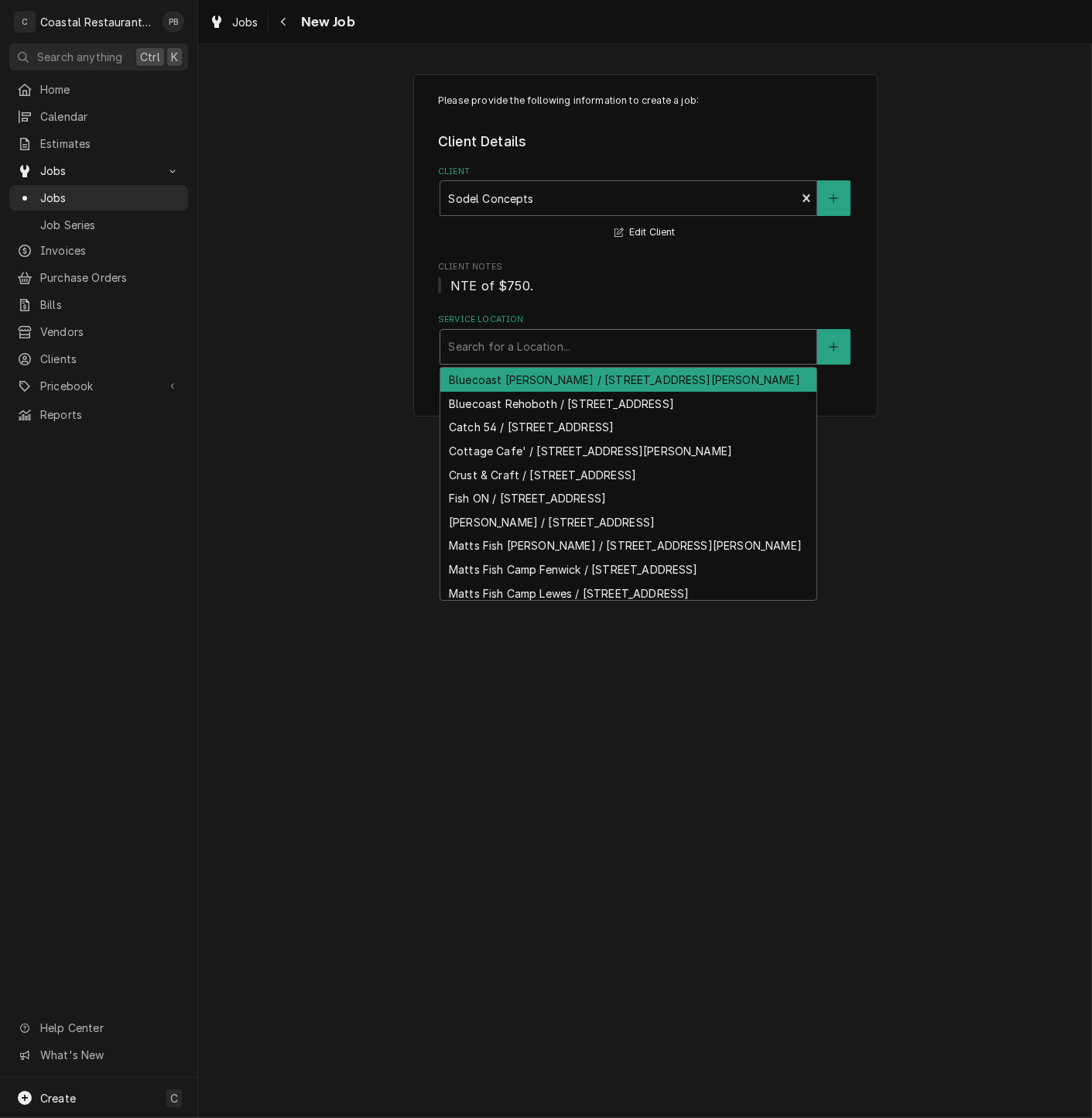
click at [535, 341] on div "Service Location" at bounding box center [629, 347] width 361 height 28
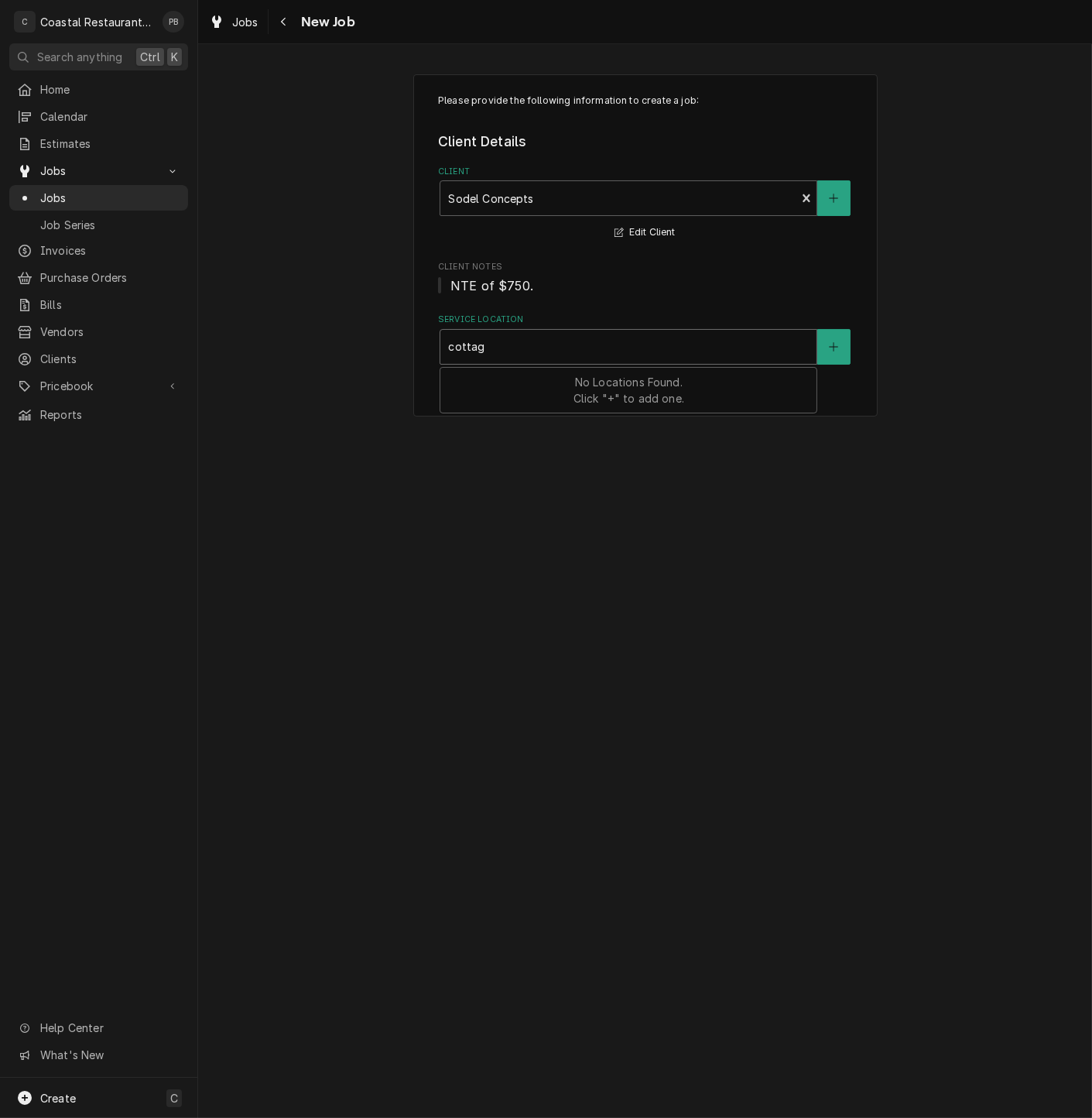
type input "cottage"
click at [543, 387] on div "Cottage Cafe' / 33034 Coastal Hwy, Bethany Beach, DE 19930" at bounding box center [629, 379] width 376 height 24
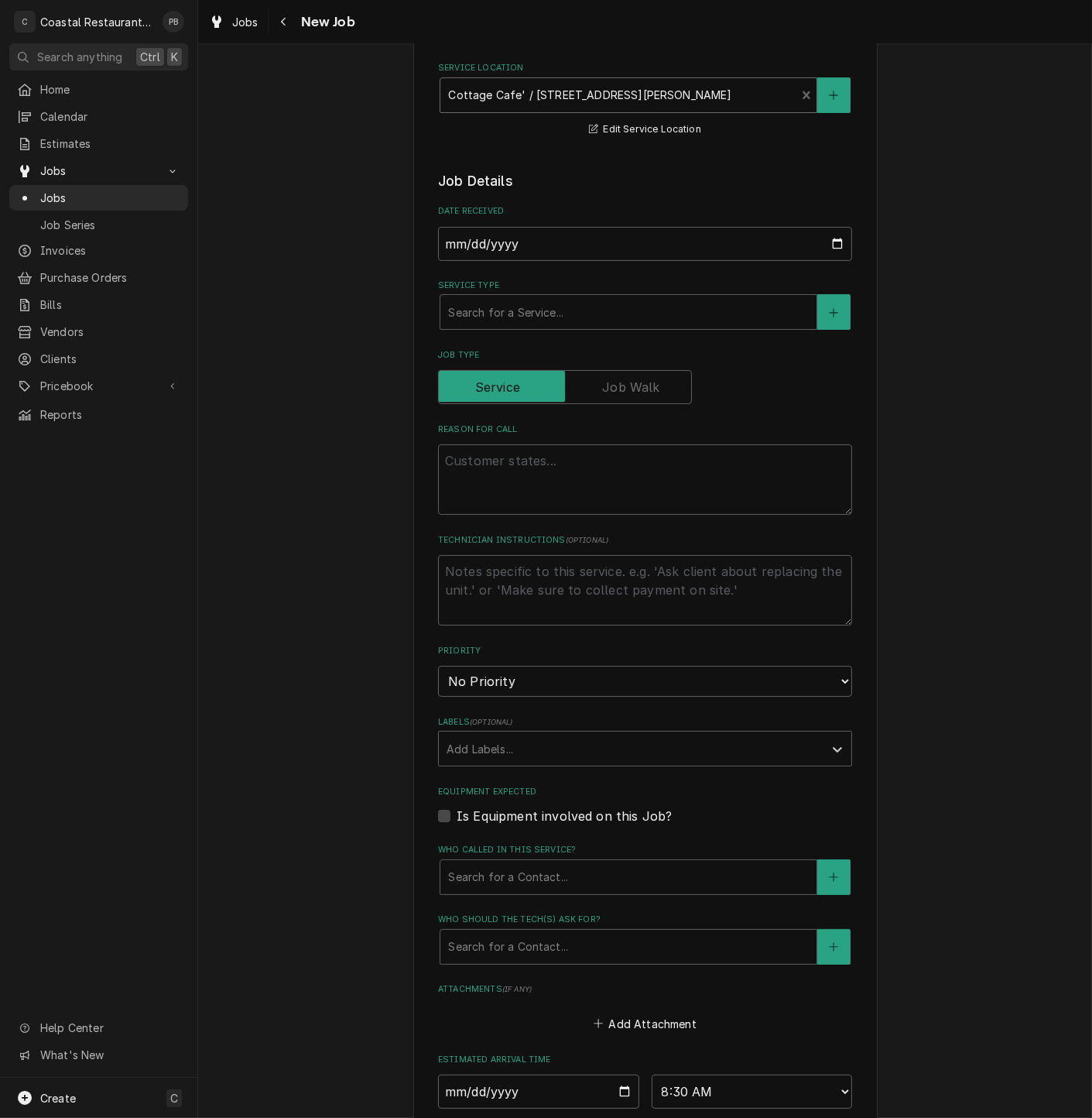
scroll to position [258, 0]
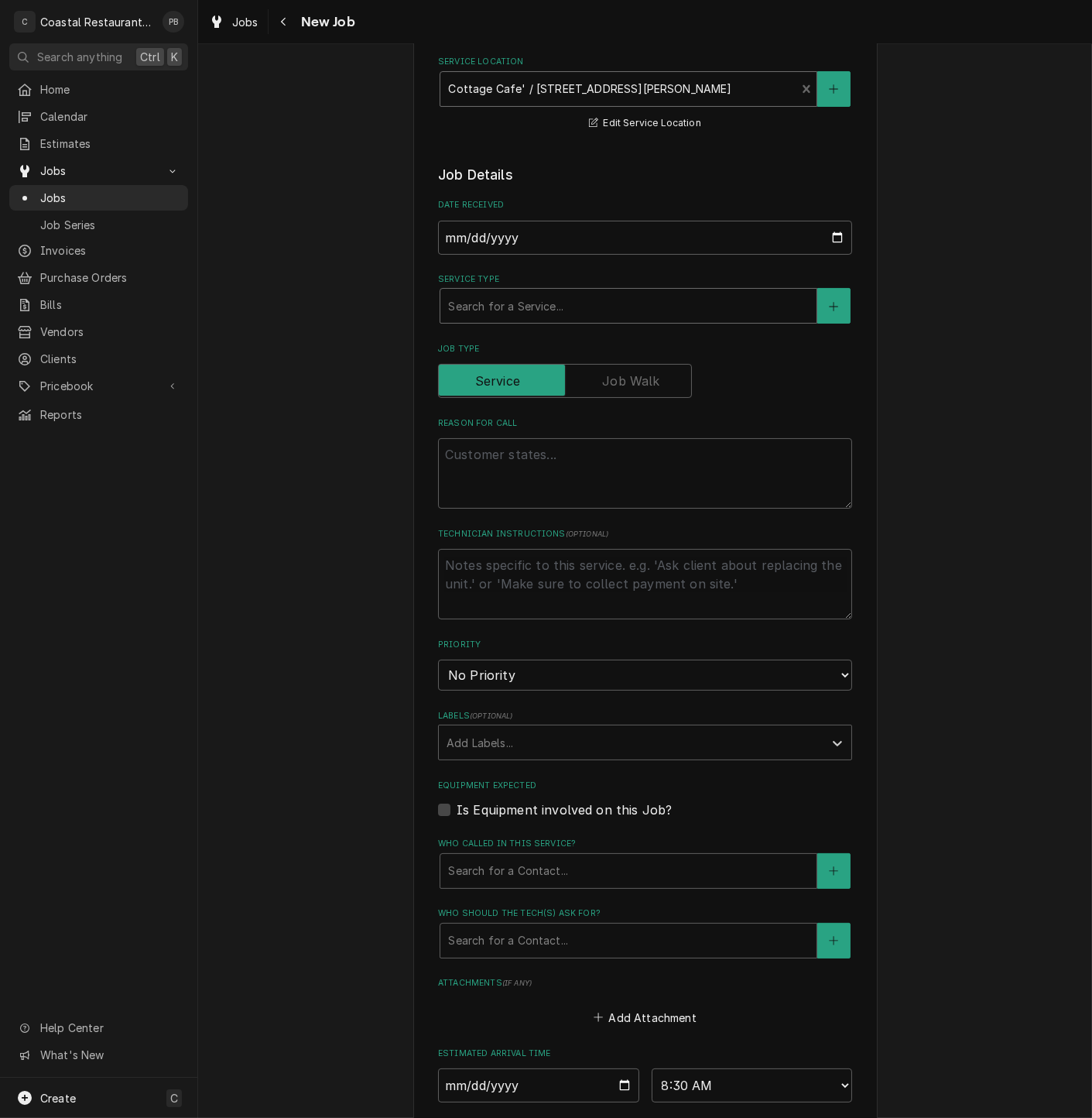
click at [606, 304] on div "Service Type" at bounding box center [629, 306] width 361 height 28
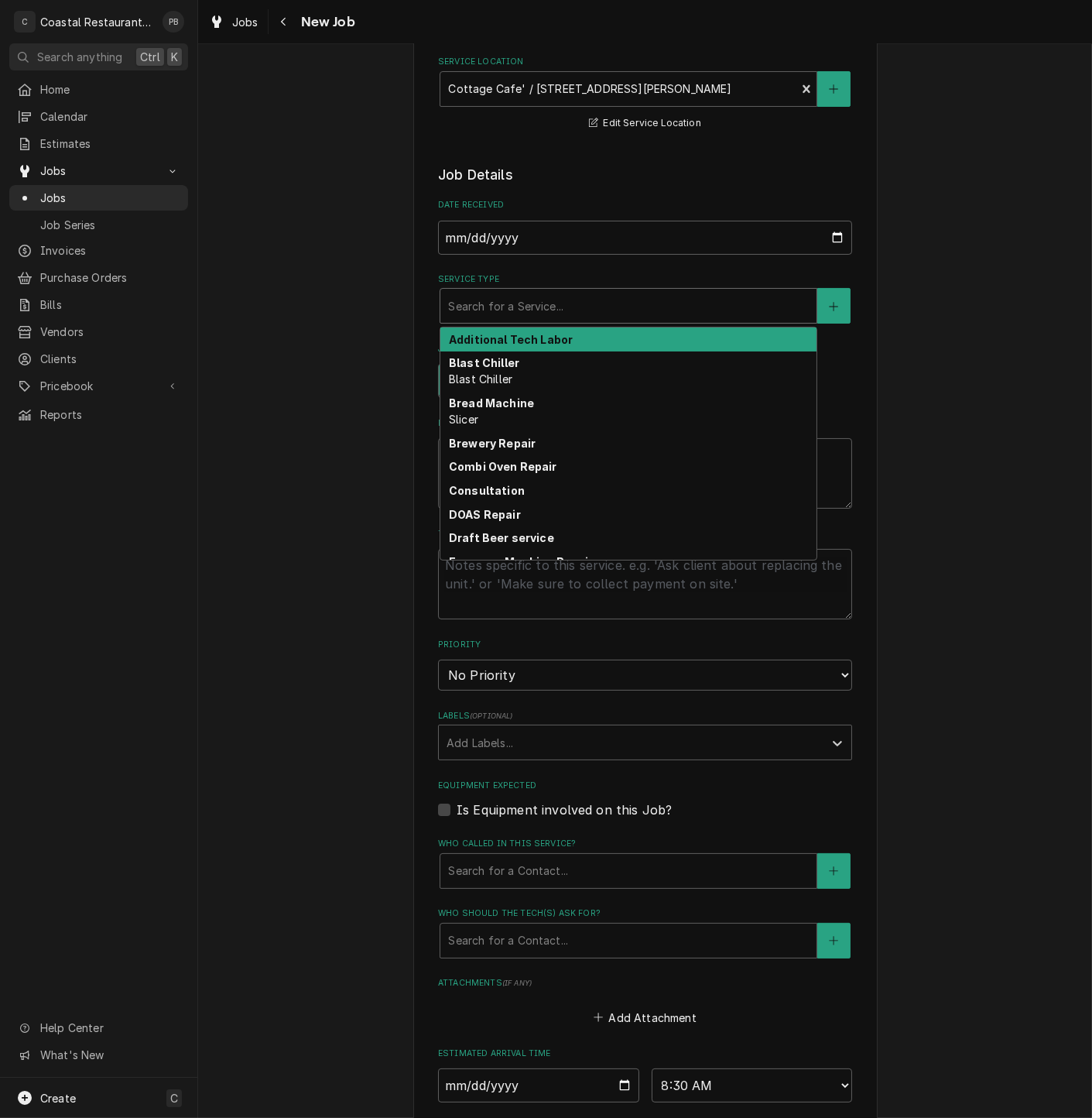
type textarea "x"
type input "o"
type textarea "x"
type input "ov"
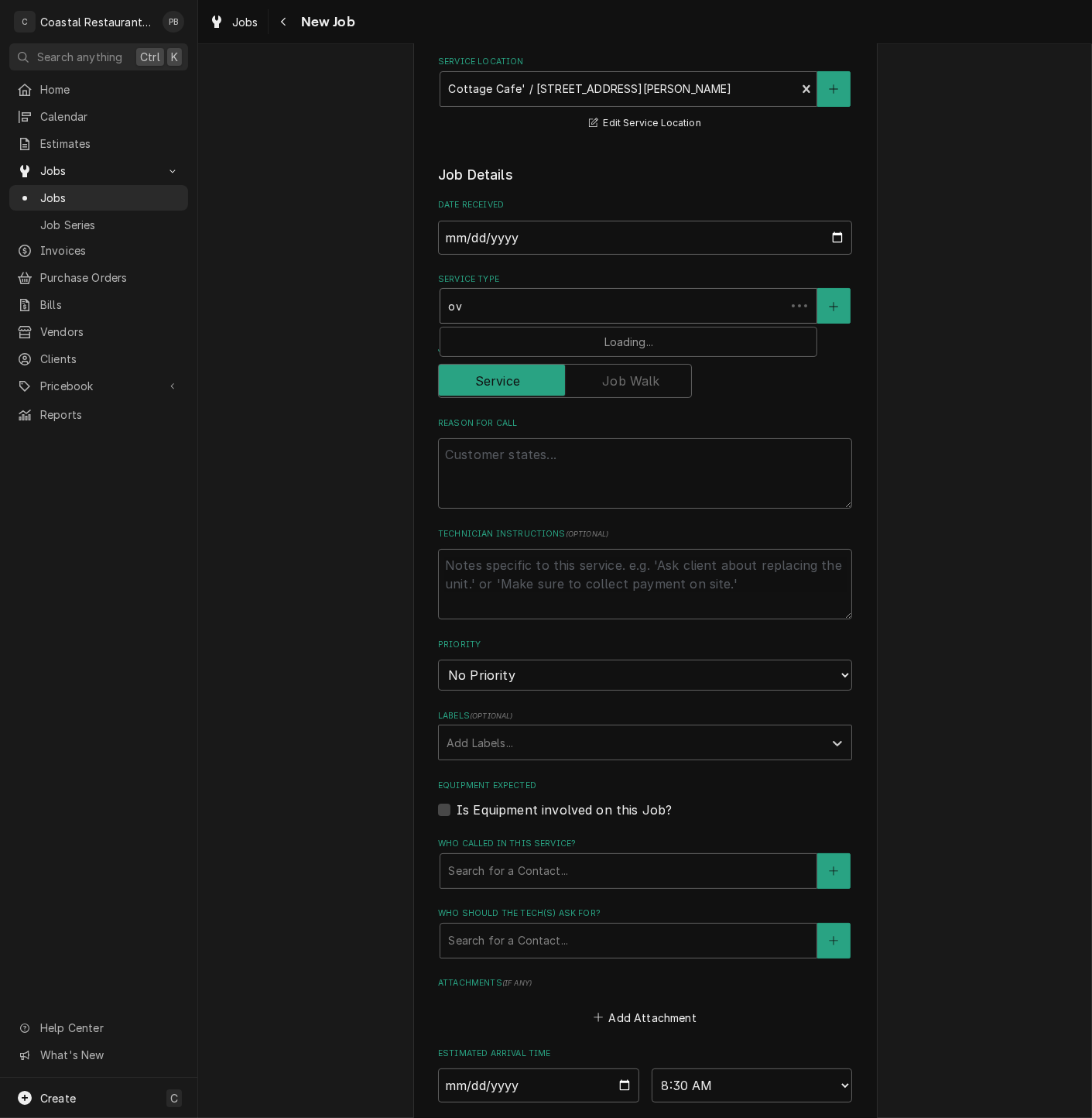
type textarea "x"
type input "ove"
type textarea "x"
type input "oven"
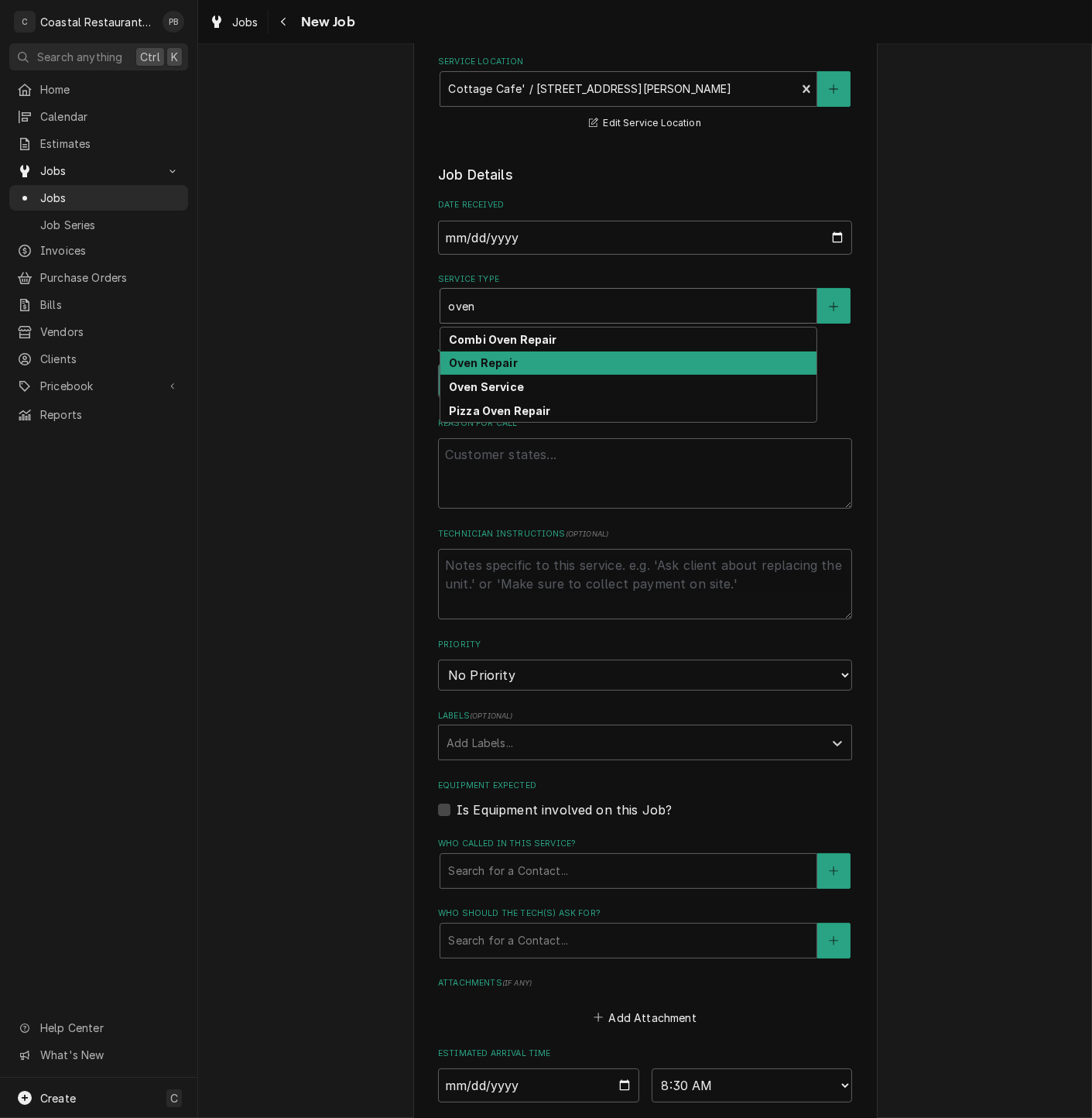
click at [578, 365] on div "Oven Repair" at bounding box center [629, 363] width 376 height 24
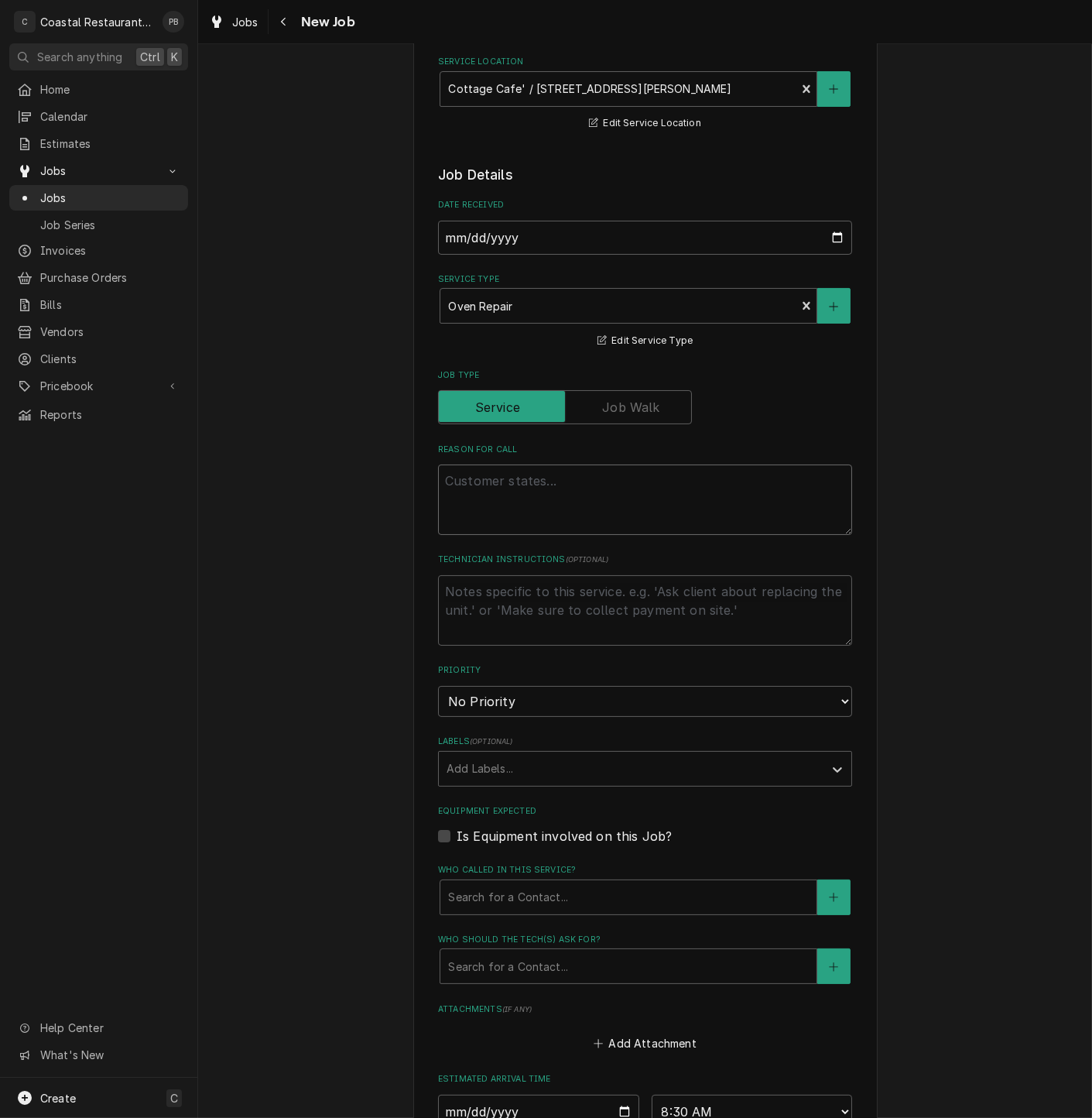
click at [486, 487] on textarea "Reason For Call" at bounding box center [645, 500] width 414 height 71
paste textarea "Oven on bottom left of 6 burner range is missing its knob."
type textarea "x"
type textarea "Oven on bottom left of 6 burner range is missing its knob."
type textarea "x"
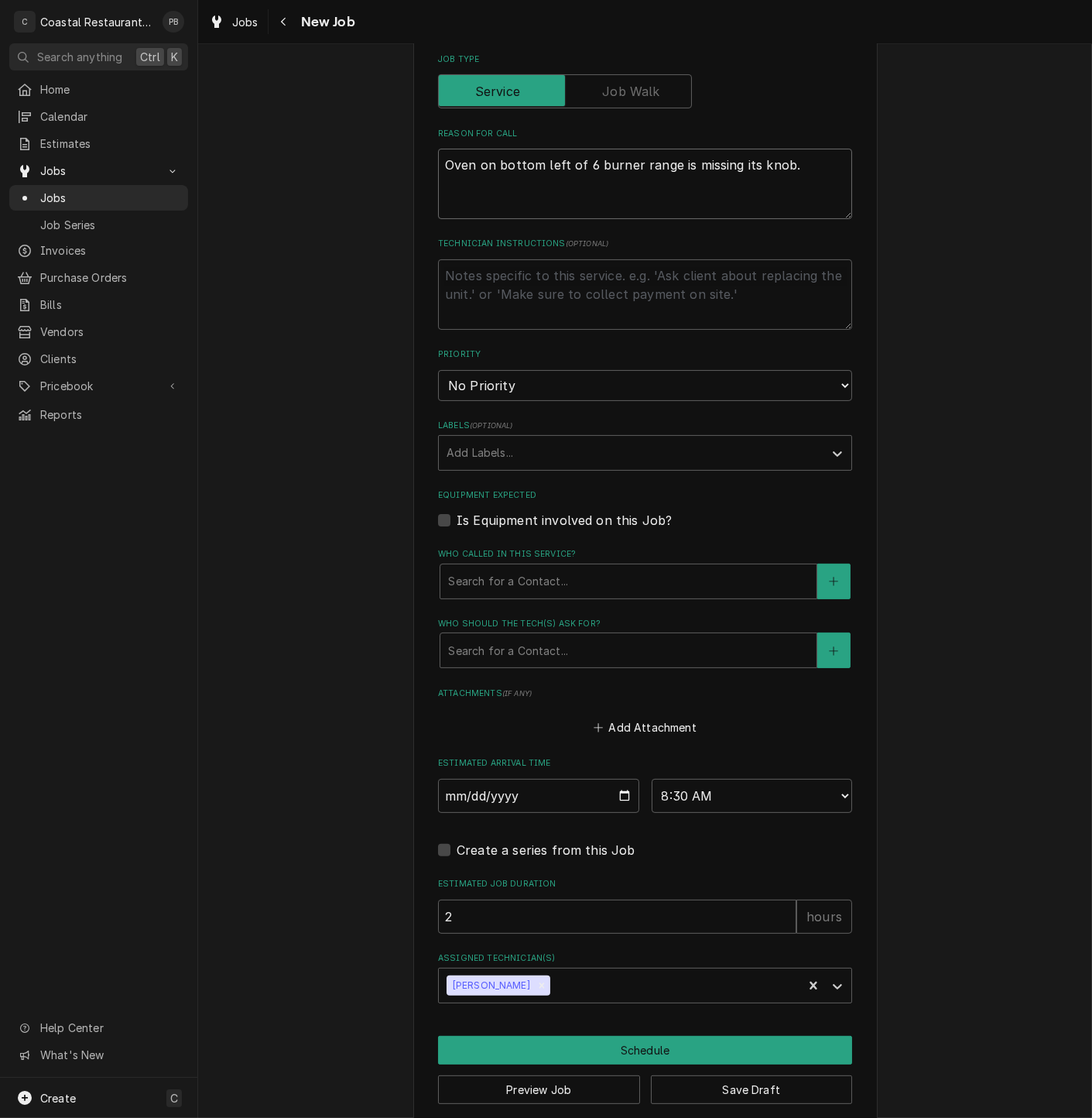
scroll to position [598, 0]
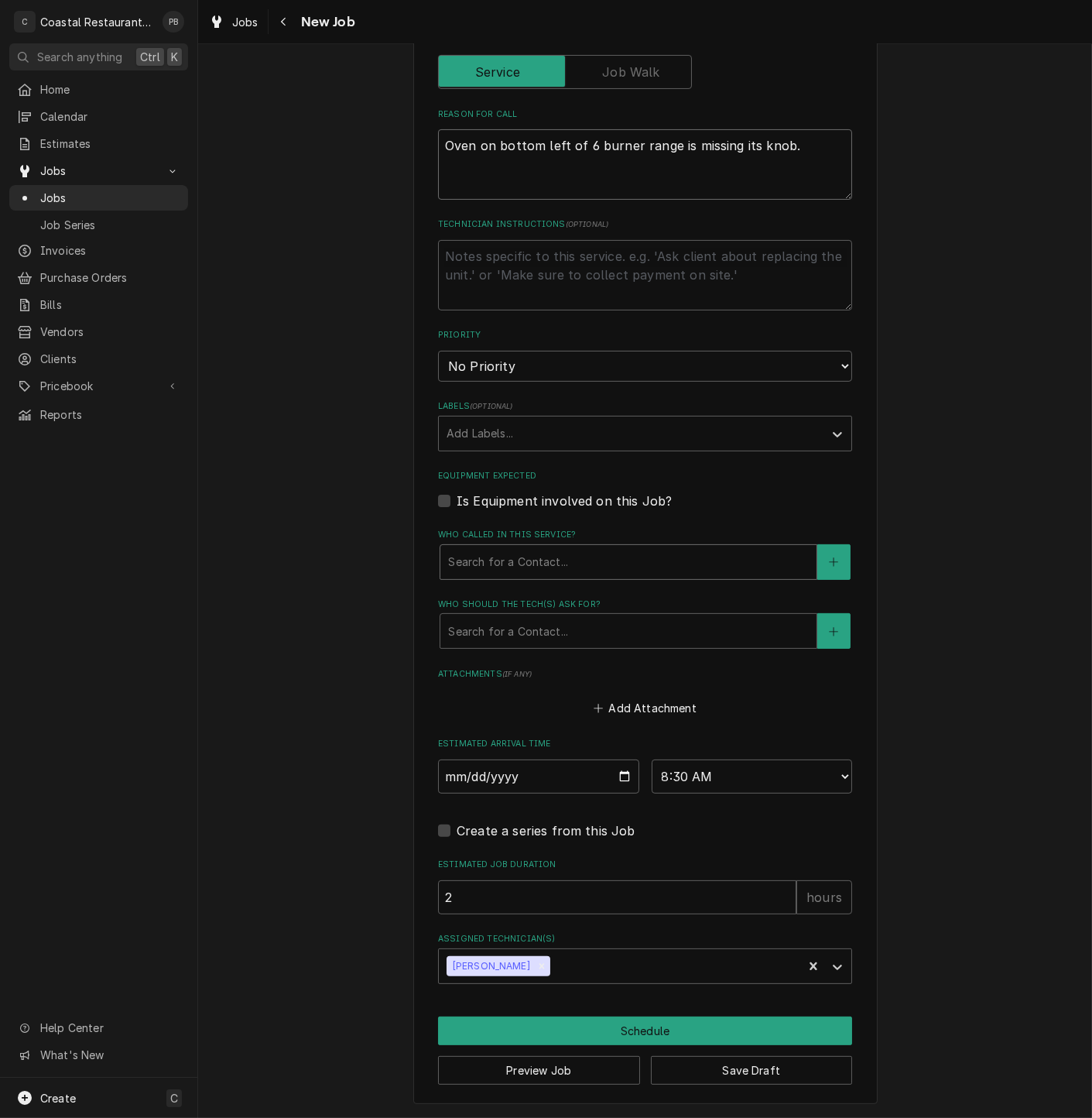
type textarea "Oven on bottom left of 6 burner range is missing its knob."
click at [578, 567] on div "Who called in this service?" at bounding box center [629, 562] width 361 height 28
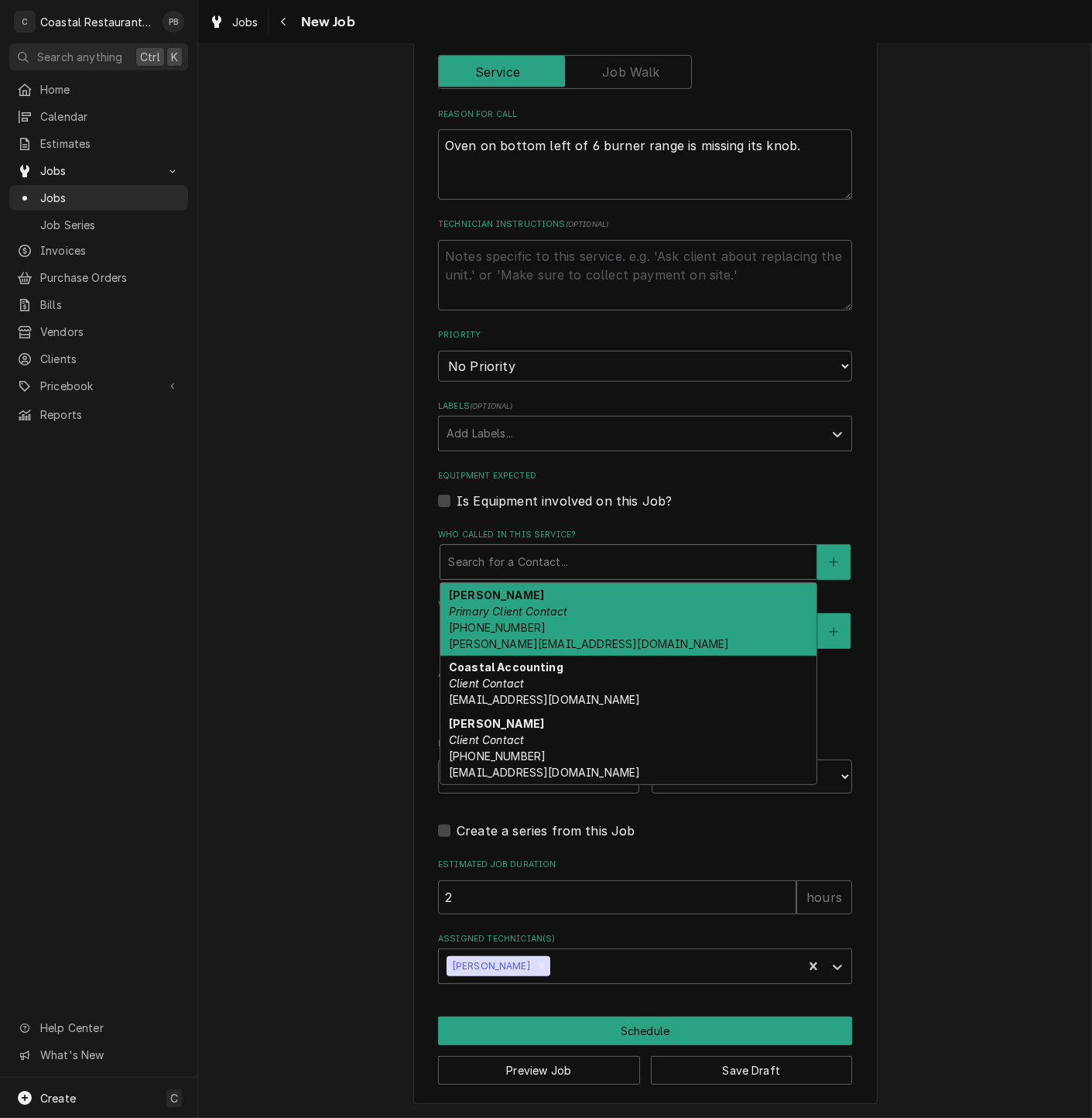
click at [565, 623] on div "Andrew Dickinson Primary Client Contact (302) 381-0571 Andrew@sodelconcepts.com" at bounding box center [629, 620] width 376 height 73
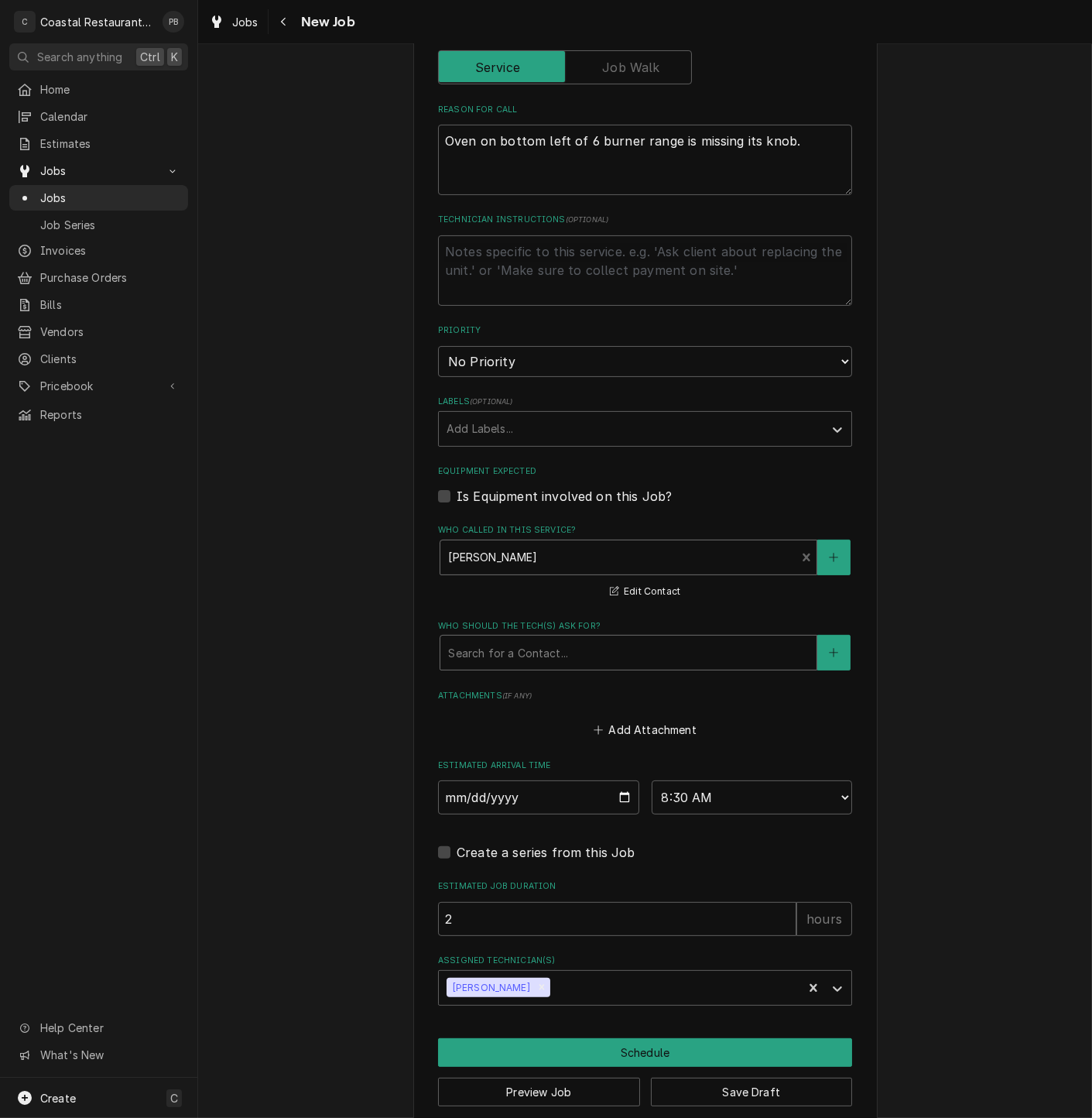
click at [565, 636] on div "Who should the tech(s) ask for? Search for a Contact..." at bounding box center [645, 645] width 414 height 51
click at [562, 652] on div "Who should the tech(s) ask for?" at bounding box center [629, 653] width 361 height 28
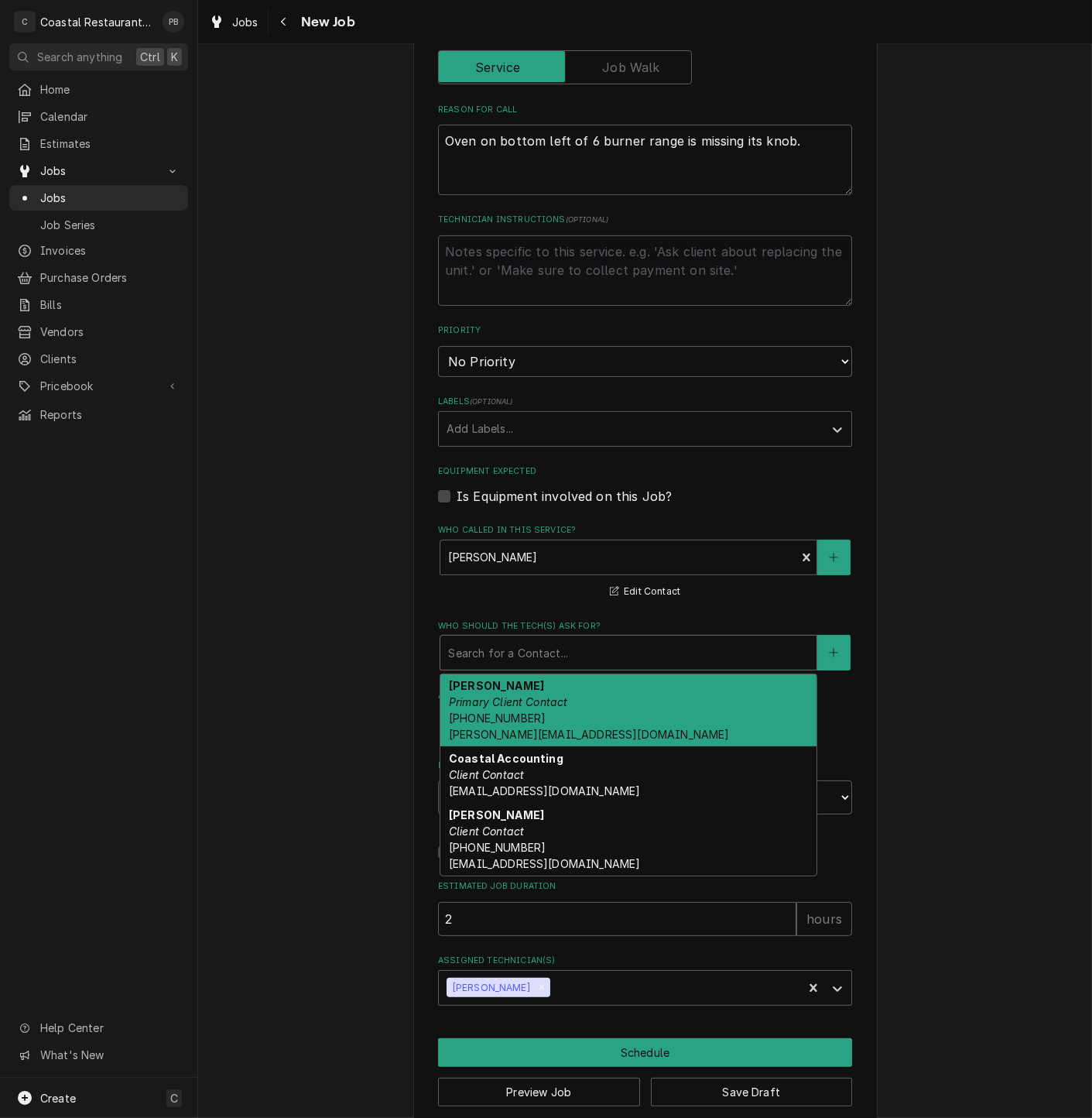
click at [553, 699] on em "Primary Client Contact" at bounding box center [508, 701] width 119 height 13
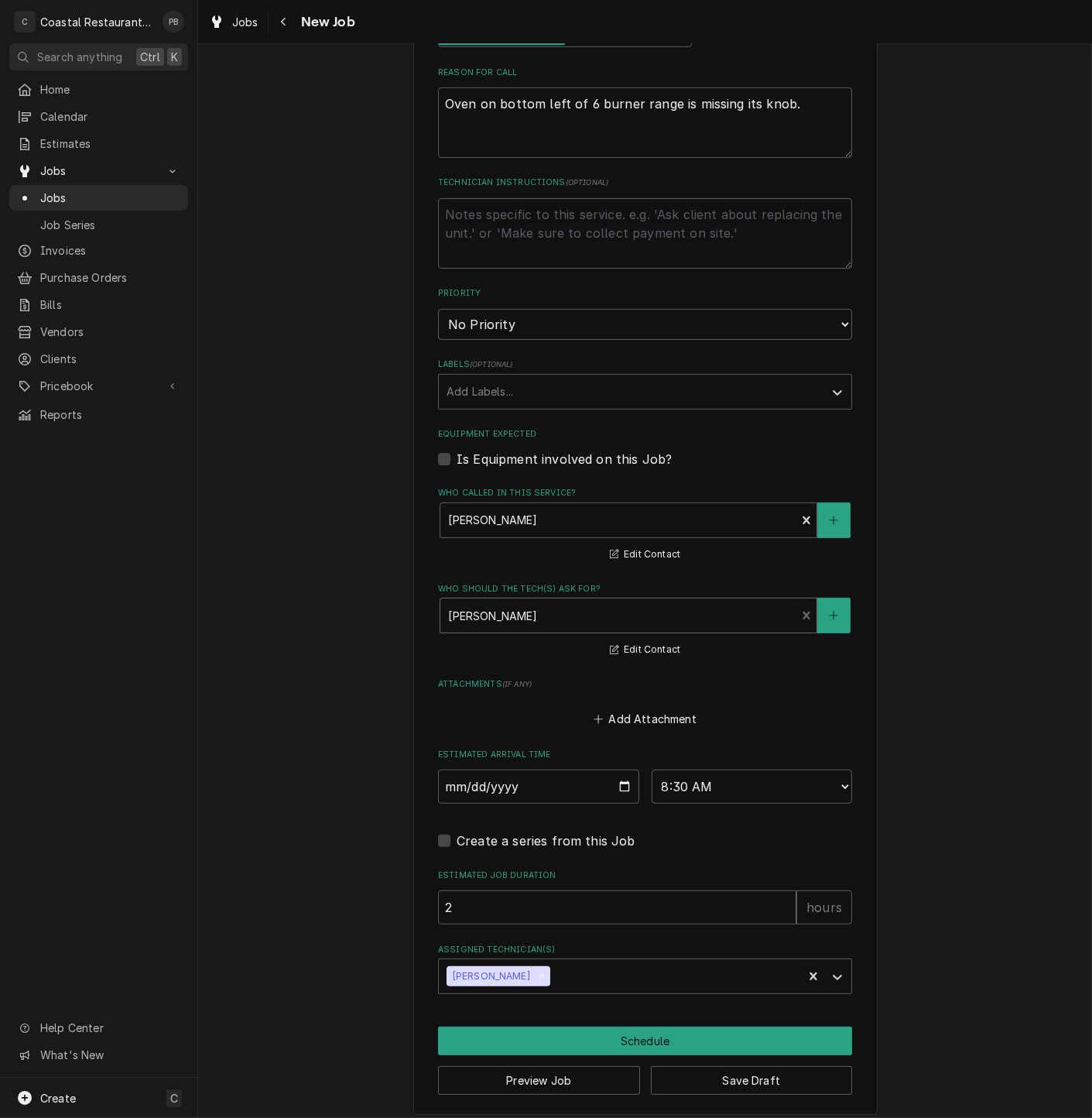
scroll to position [651, 0]
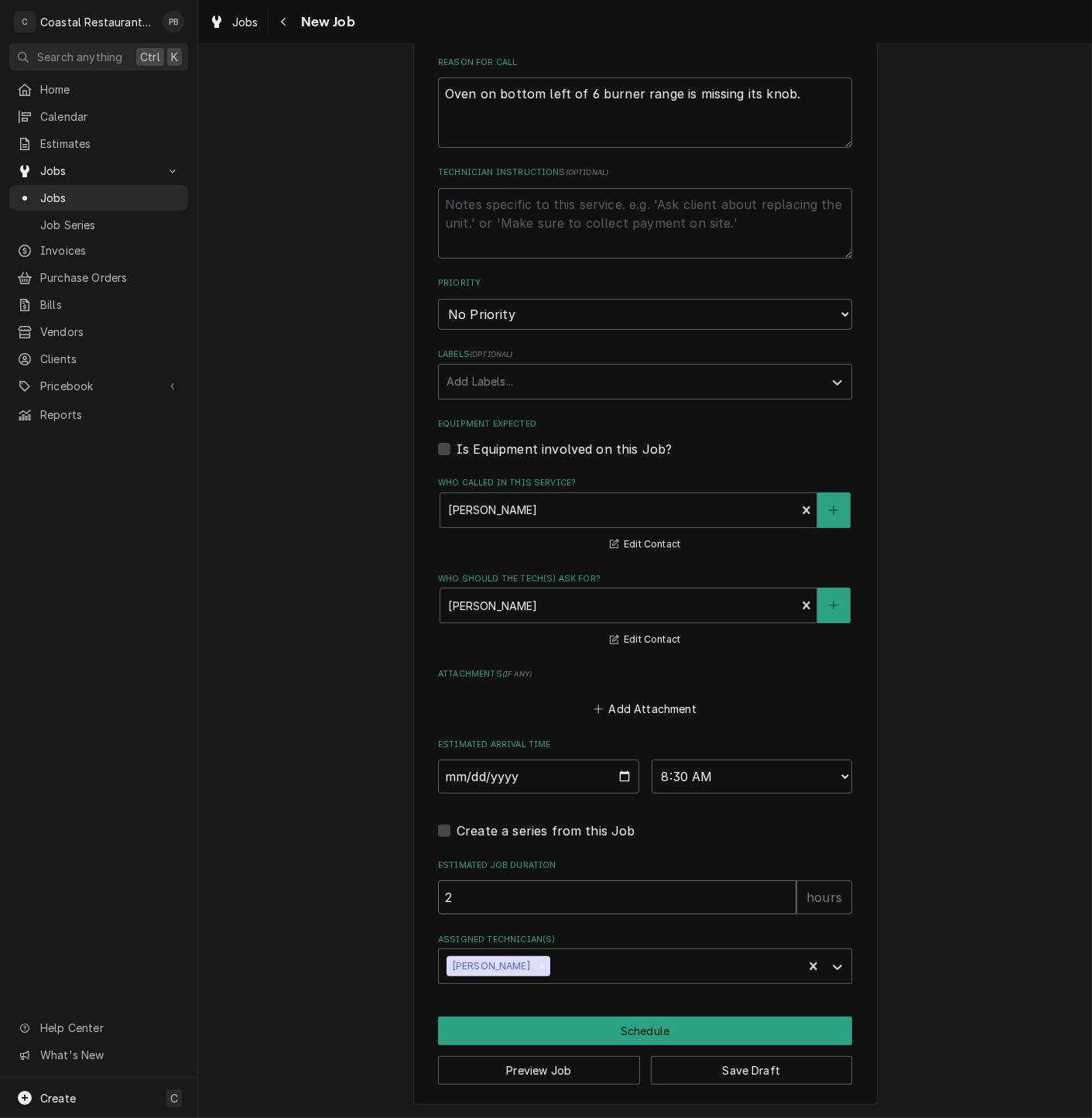
drag, startPoint x: 507, startPoint y: 906, endPoint x: 403, endPoint y: 888, distance: 105.5
click at [400, 893] on div "Please provide the following information to create a job: Client Details Client…" at bounding box center [645, 267] width 894 height 1703
type textarea "x"
type input "1"
type textarea "x"
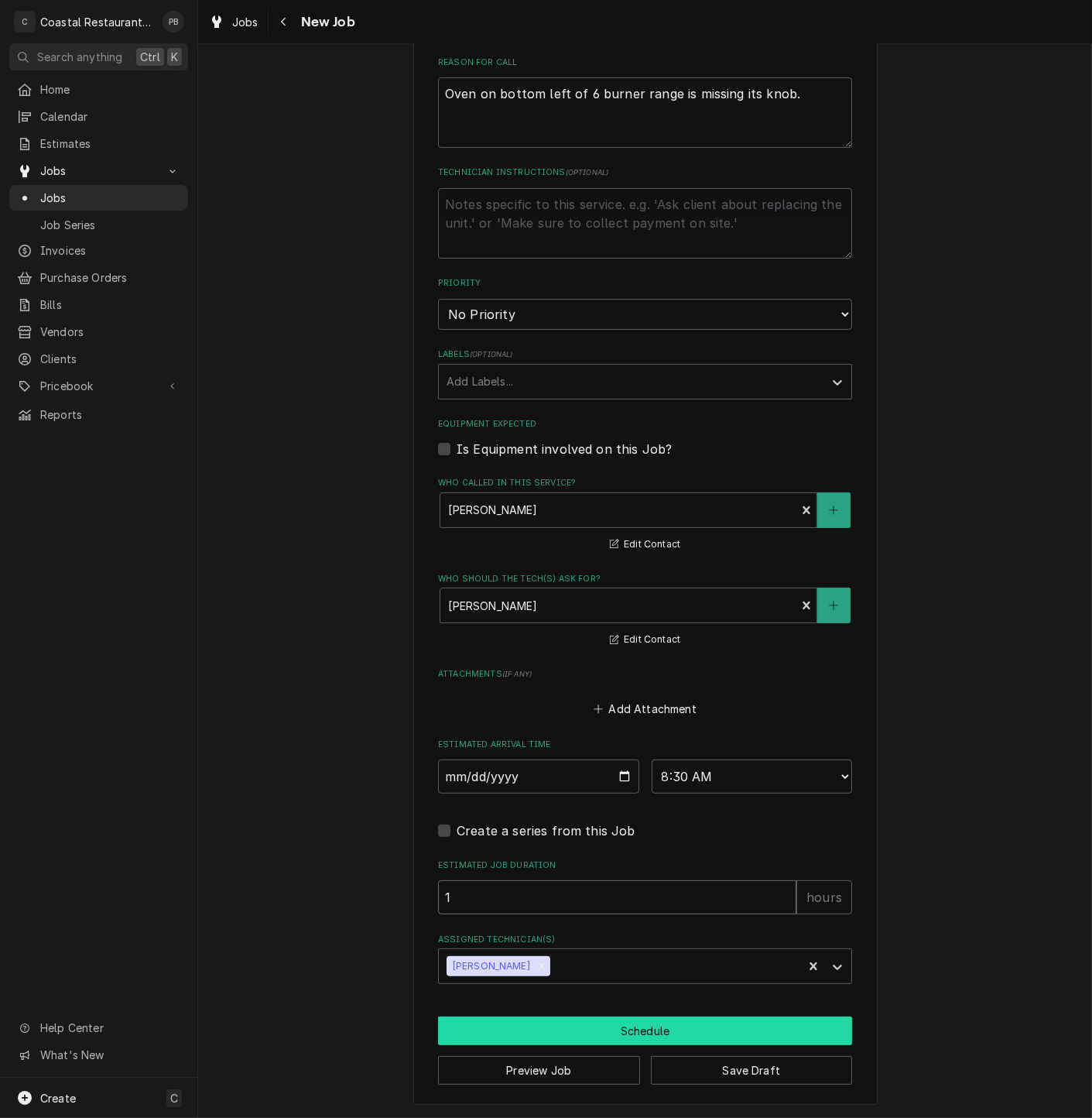
type input "1"
click at [626, 1021] on button "Schedule" at bounding box center [645, 1031] width 414 height 29
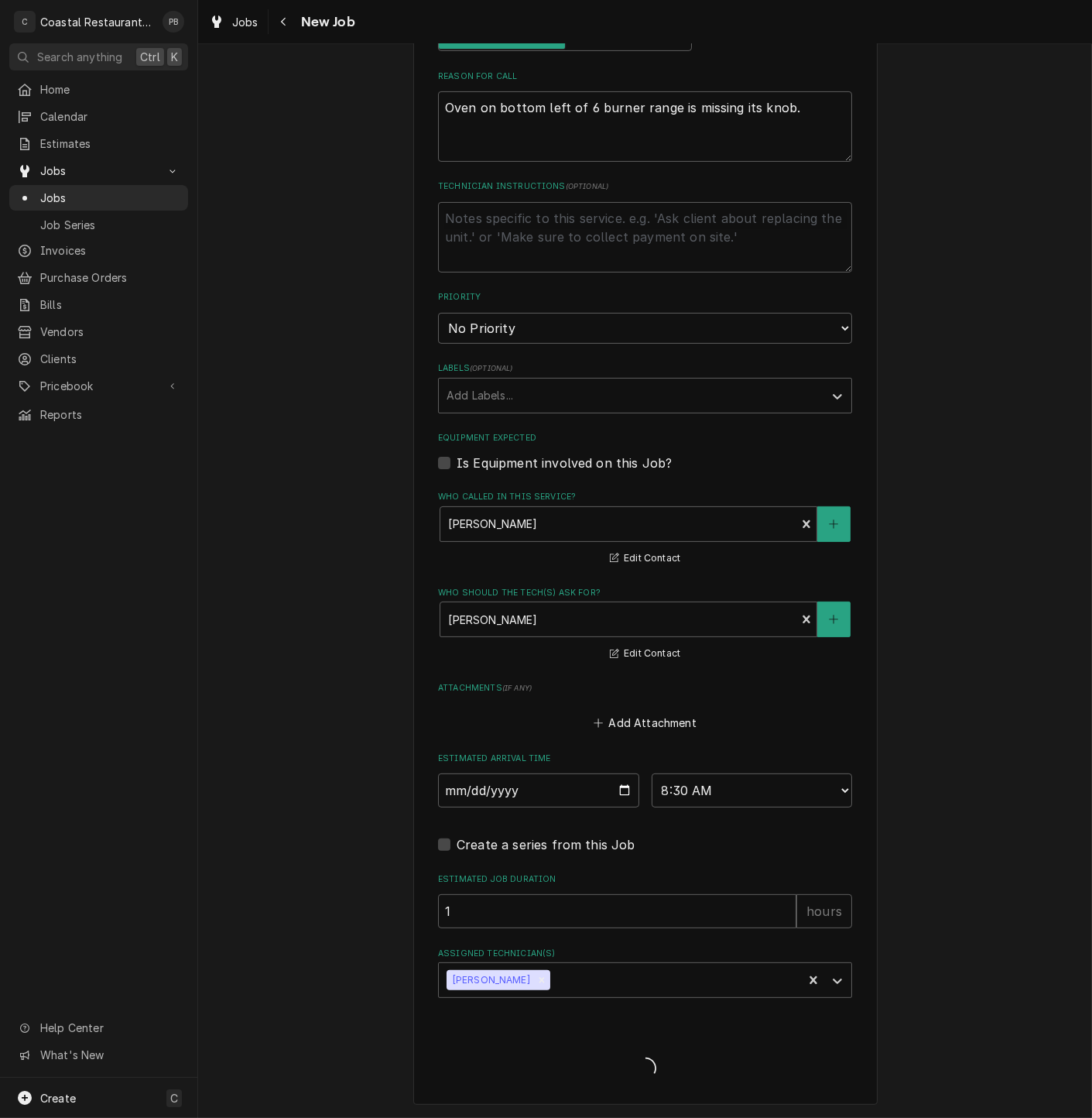
scroll to position [635, 0]
type textarea "x"
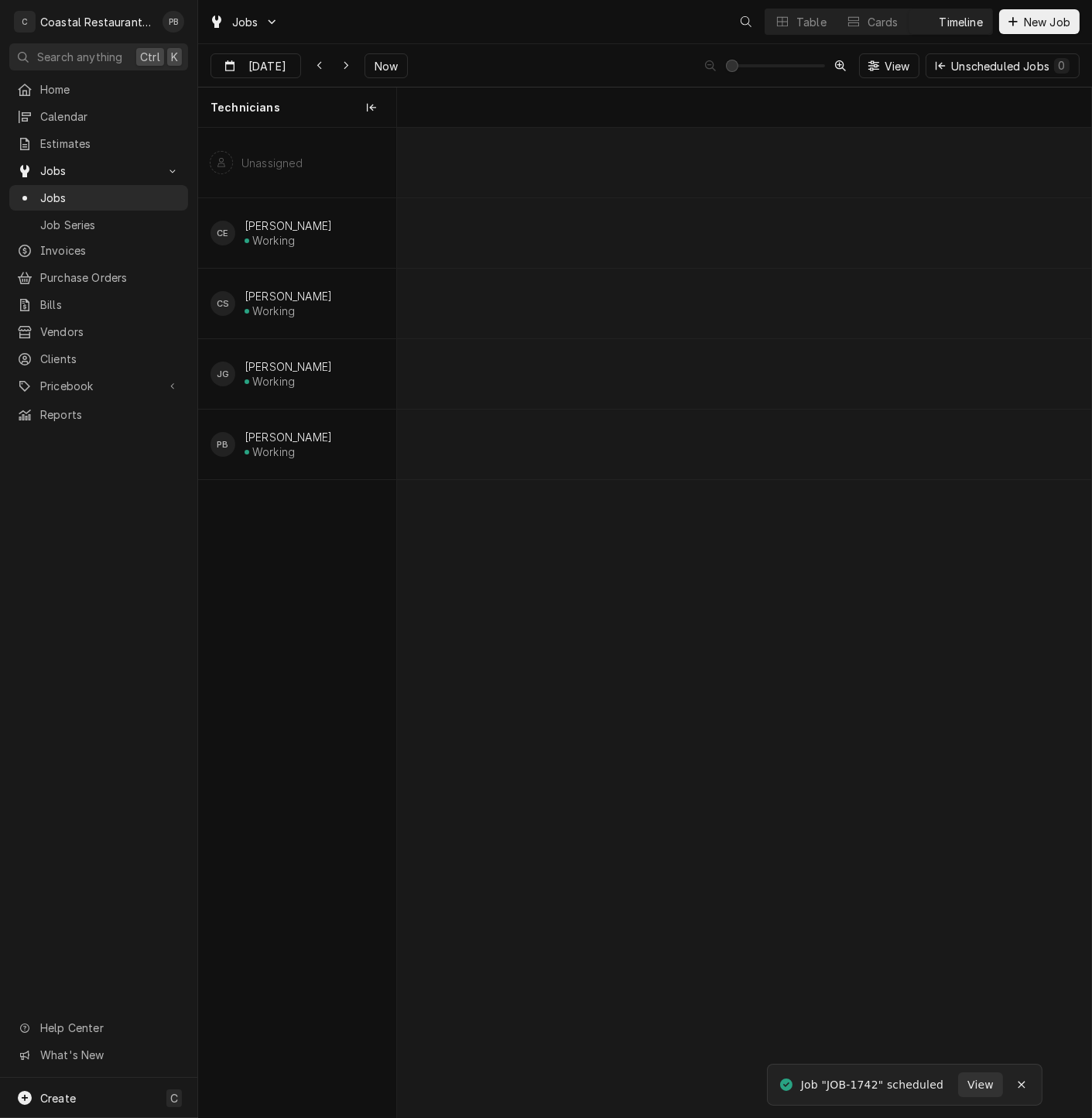
scroll to position [0, 13769]
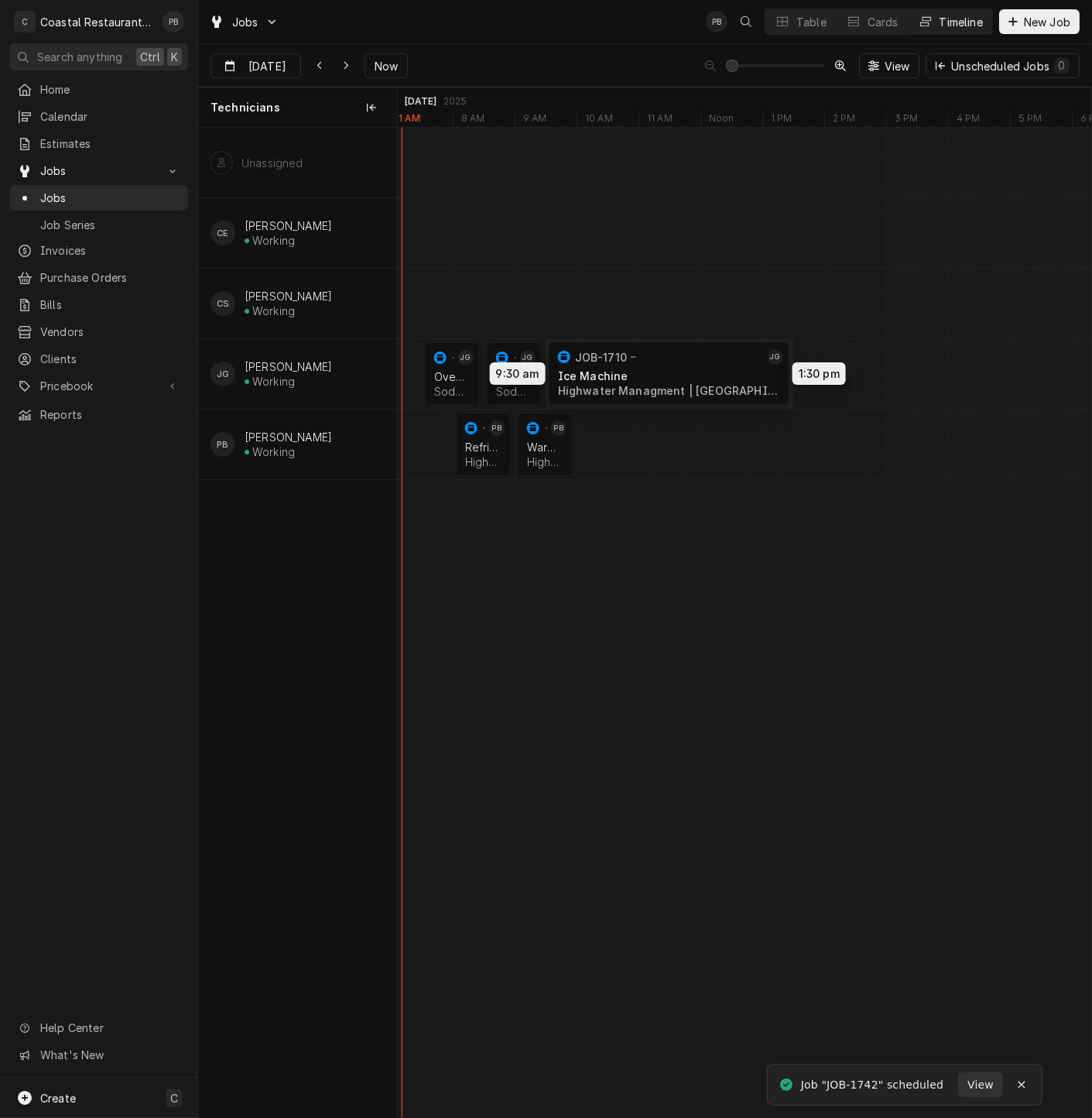
drag, startPoint x: 721, startPoint y: 365, endPoint x: 629, endPoint y: 364, distance: 92.0
click at [629, 364] on div "7:30 AM 8:30 AM JOB-1741 JG Oven Service Sodel Concepts | [PERSON_NAME][GEOGRAP…" at bounding box center [744, 622] width 694 height 990
